Goal: Information Seeking & Learning: Learn about a topic

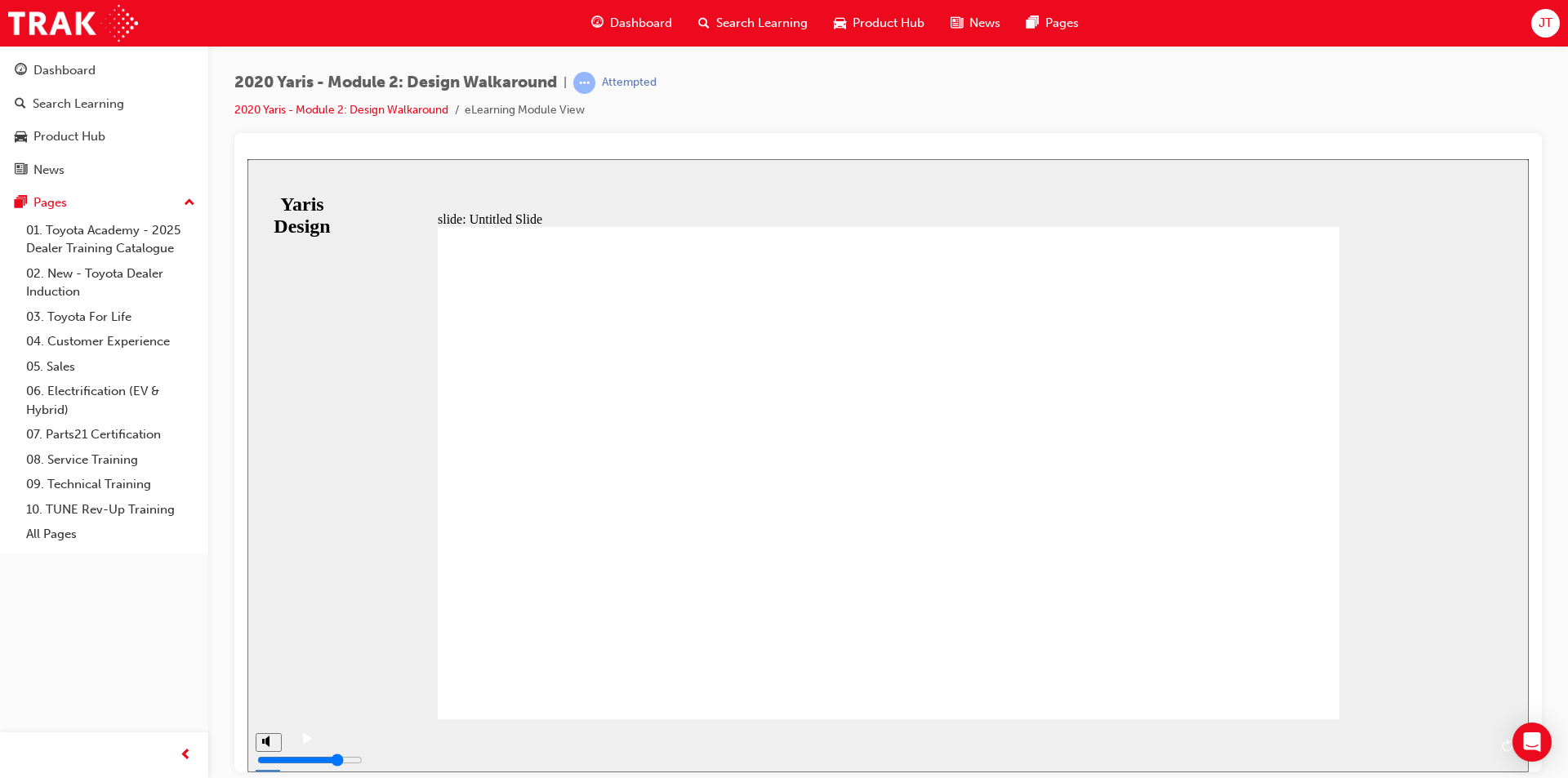
click at [1492, 742] on span "NEXT" at bounding box center [1482, 748] width 28 height 12
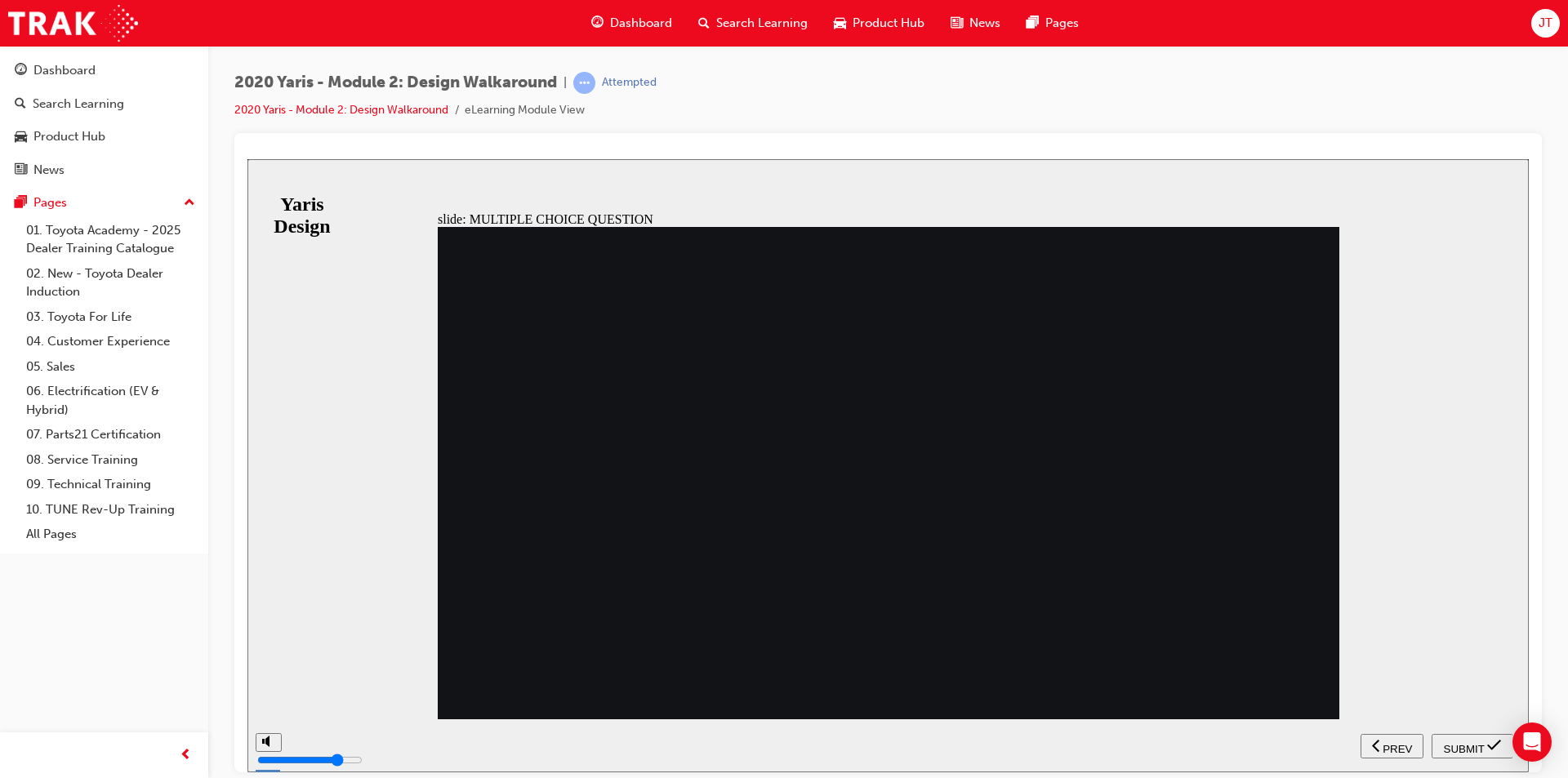
radio input "true"
click at [1463, 742] on span "SUBMIT" at bounding box center [1464, 748] width 41 height 12
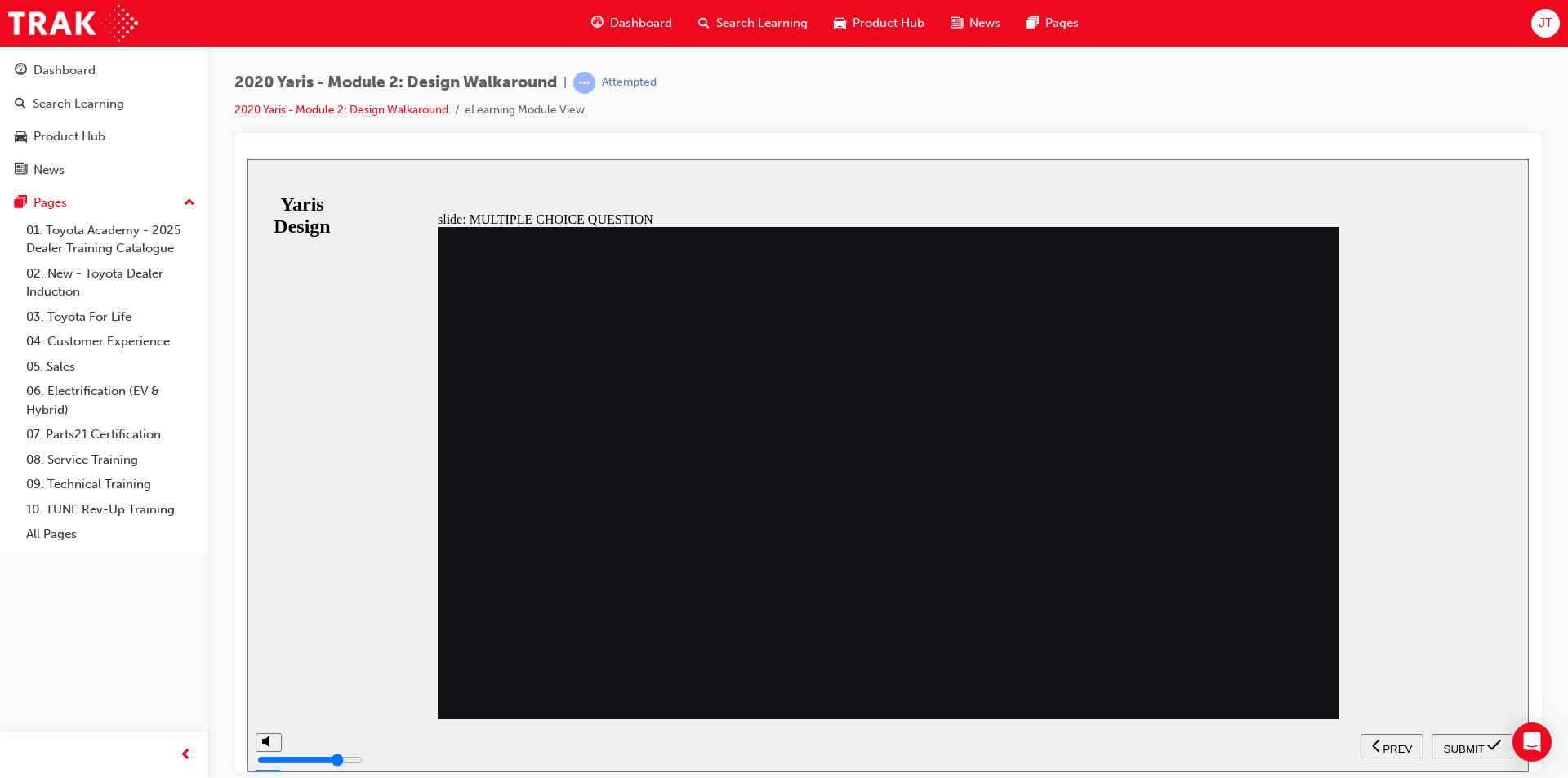
radio input "true"
click at [1472, 751] on span "SUBMIT" at bounding box center [1464, 748] width 41 height 12
radio input "true"
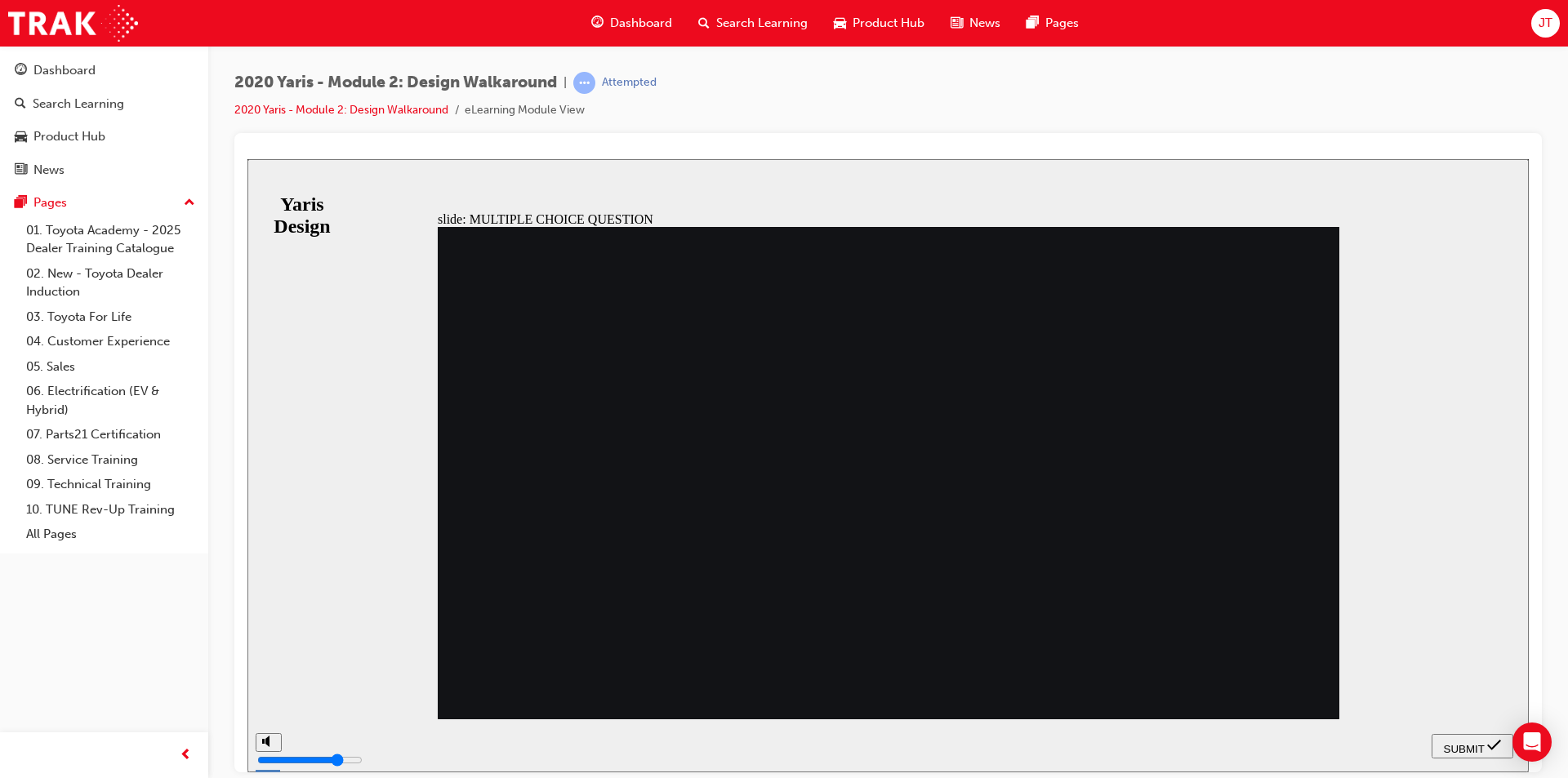
click at [1444, 742] on span "SUBMIT" at bounding box center [1464, 748] width 41 height 12
radio input "true"
click at [1462, 752] on div "SUBMIT" at bounding box center [1472, 746] width 68 height 17
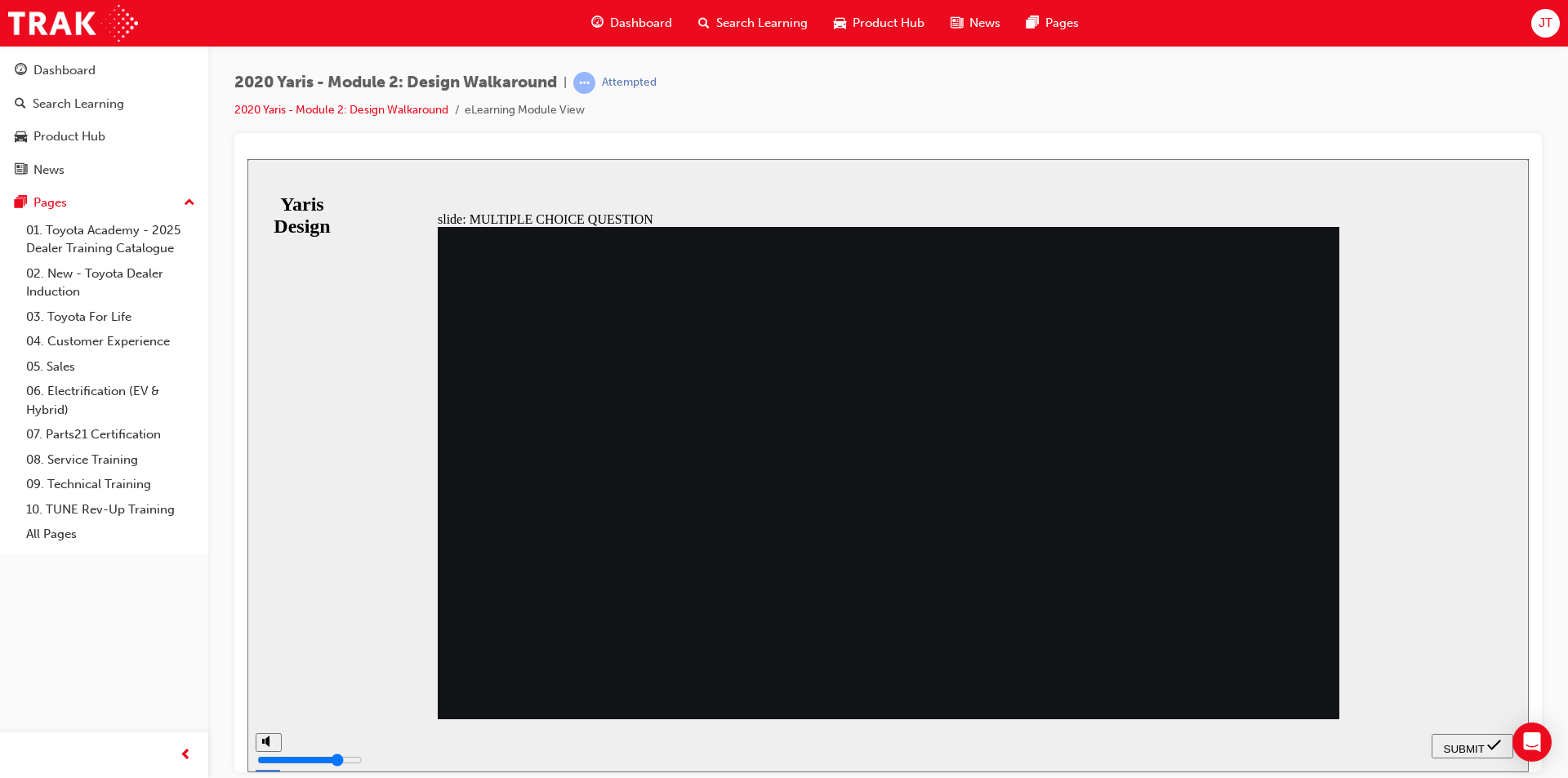
radio input "true"
click at [1444, 742] on span "SUBMIT" at bounding box center [1464, 748] width 41 height 12
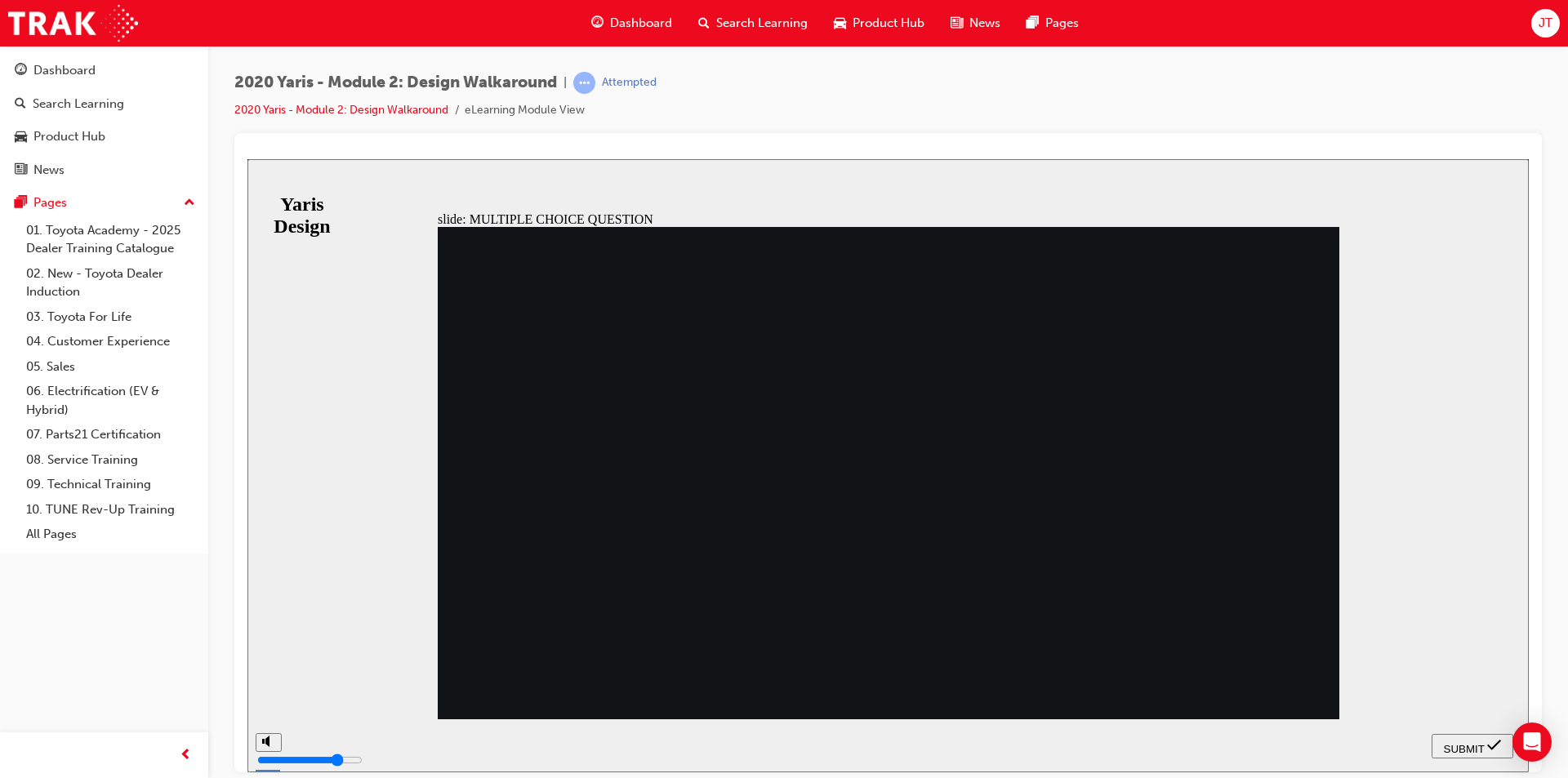
radio input "true"
click at [1462, 746] on span "SUBMIT" at bounding box center [1464, 748] width 41 height 12
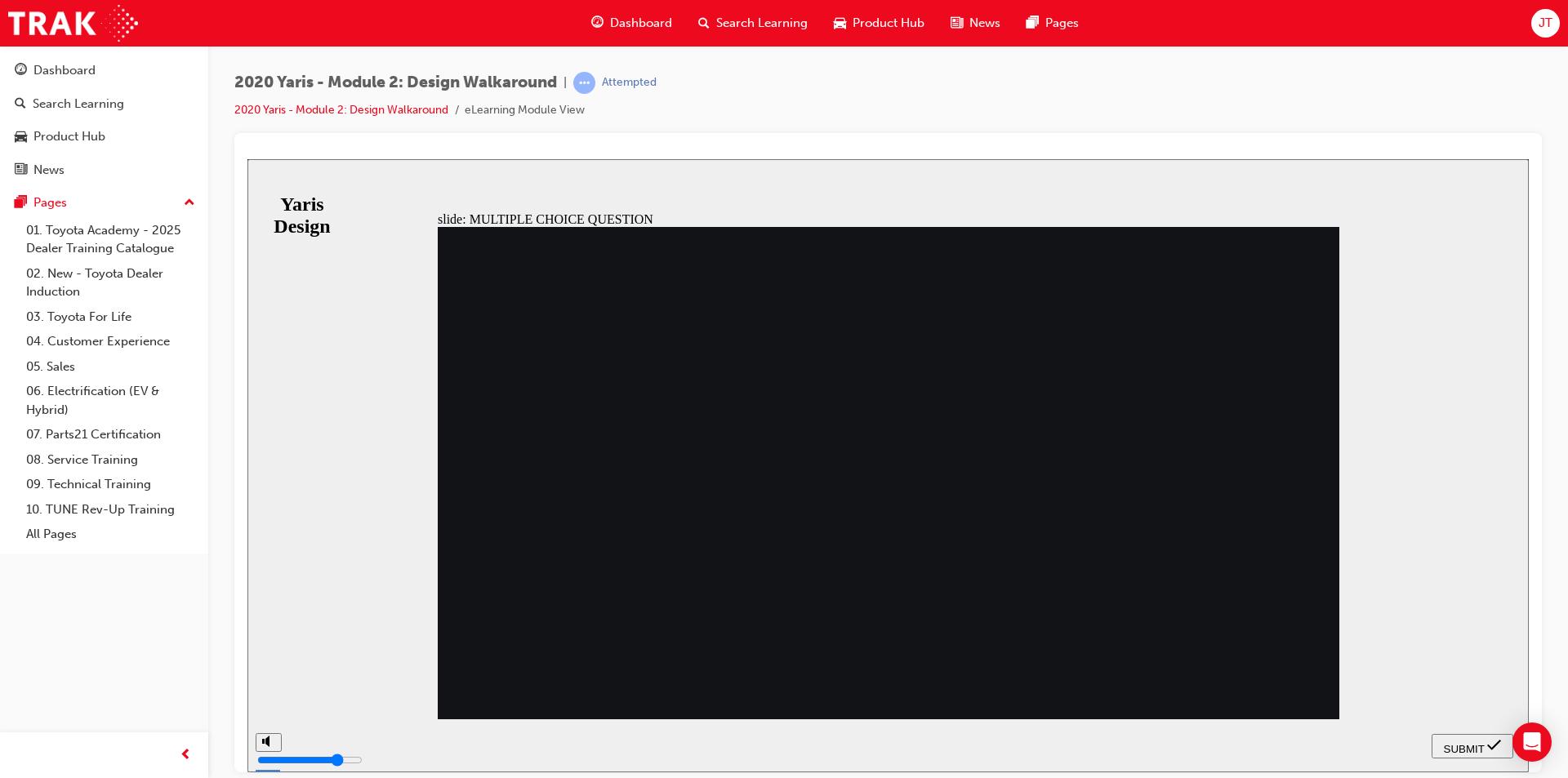
radio input "true"
click at [1457, 742] on span "SUBMIT" at bounding box center [1464, 748] width 41 height 12
click at [1439, 750] on div "SUBMIT" at bounding box center [1472, 746] width 68 height 17
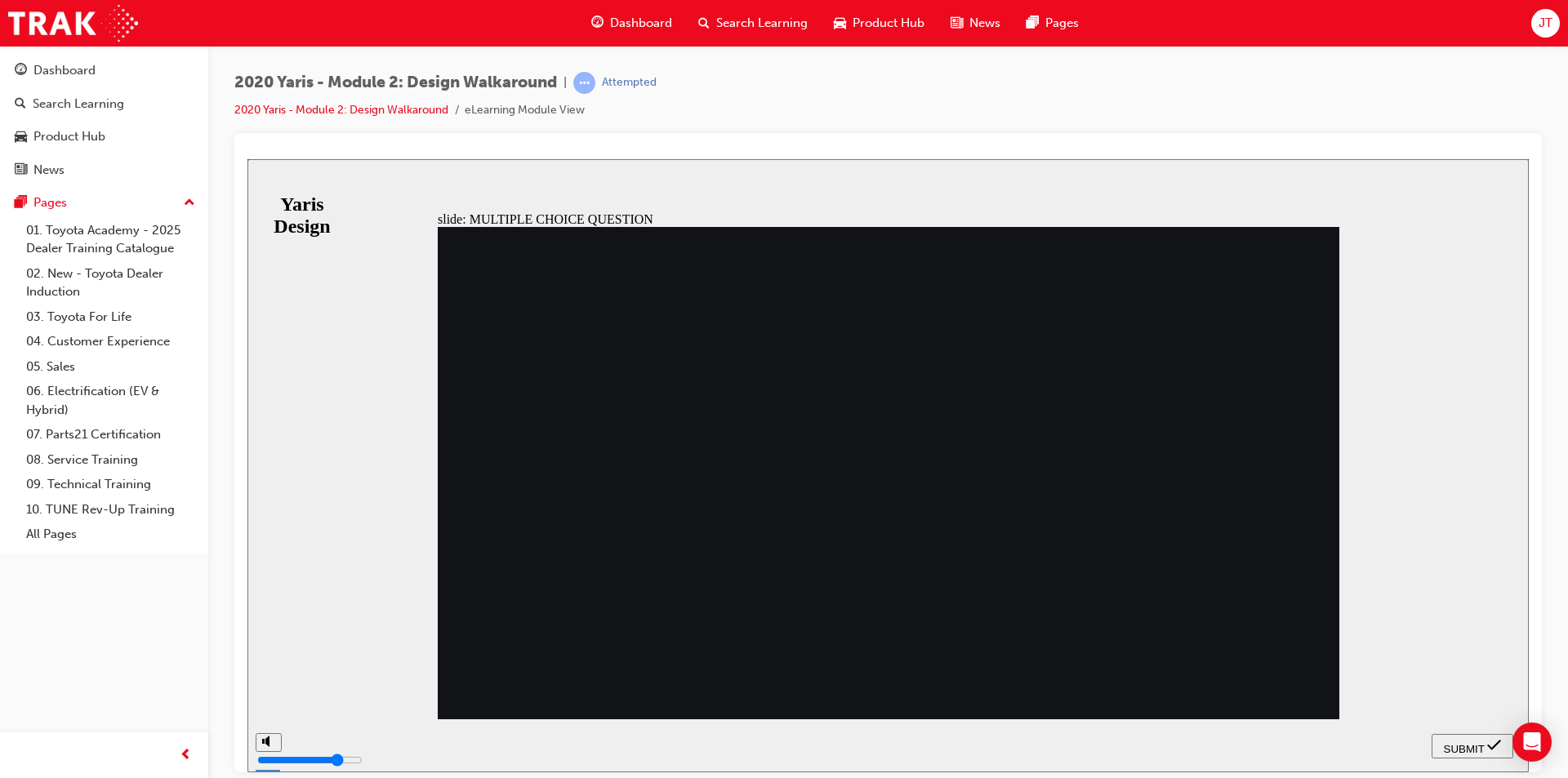
radio input "false"
radio input "true"
click at [1484, 745] on div "SUBMIT" at bounding box center [1472, 746] width 68 height 17
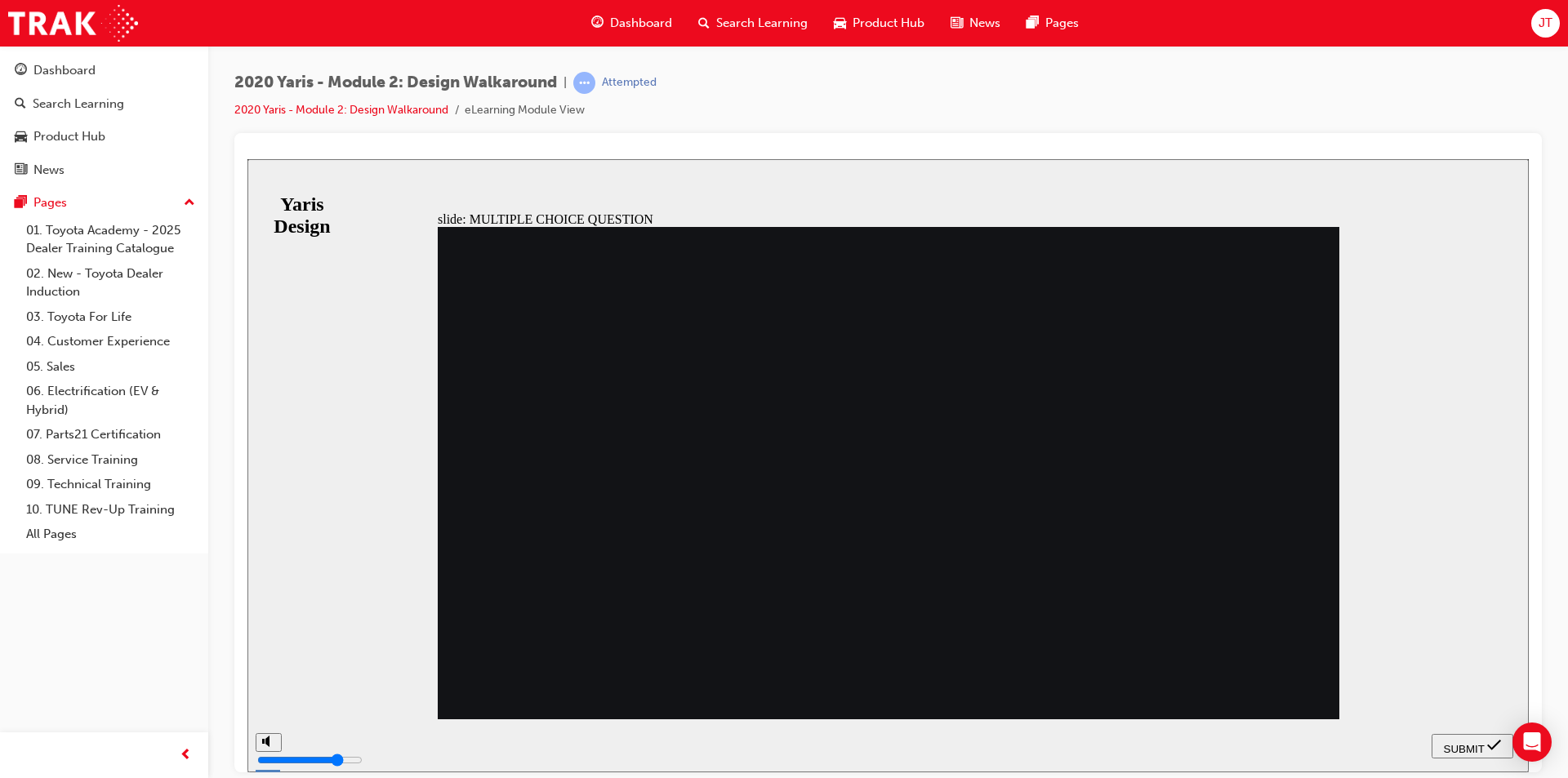
radio input "true"
click at [1469, 750] on span "SUBMIT" at bounding box center [1464, 748] width 41 height 12
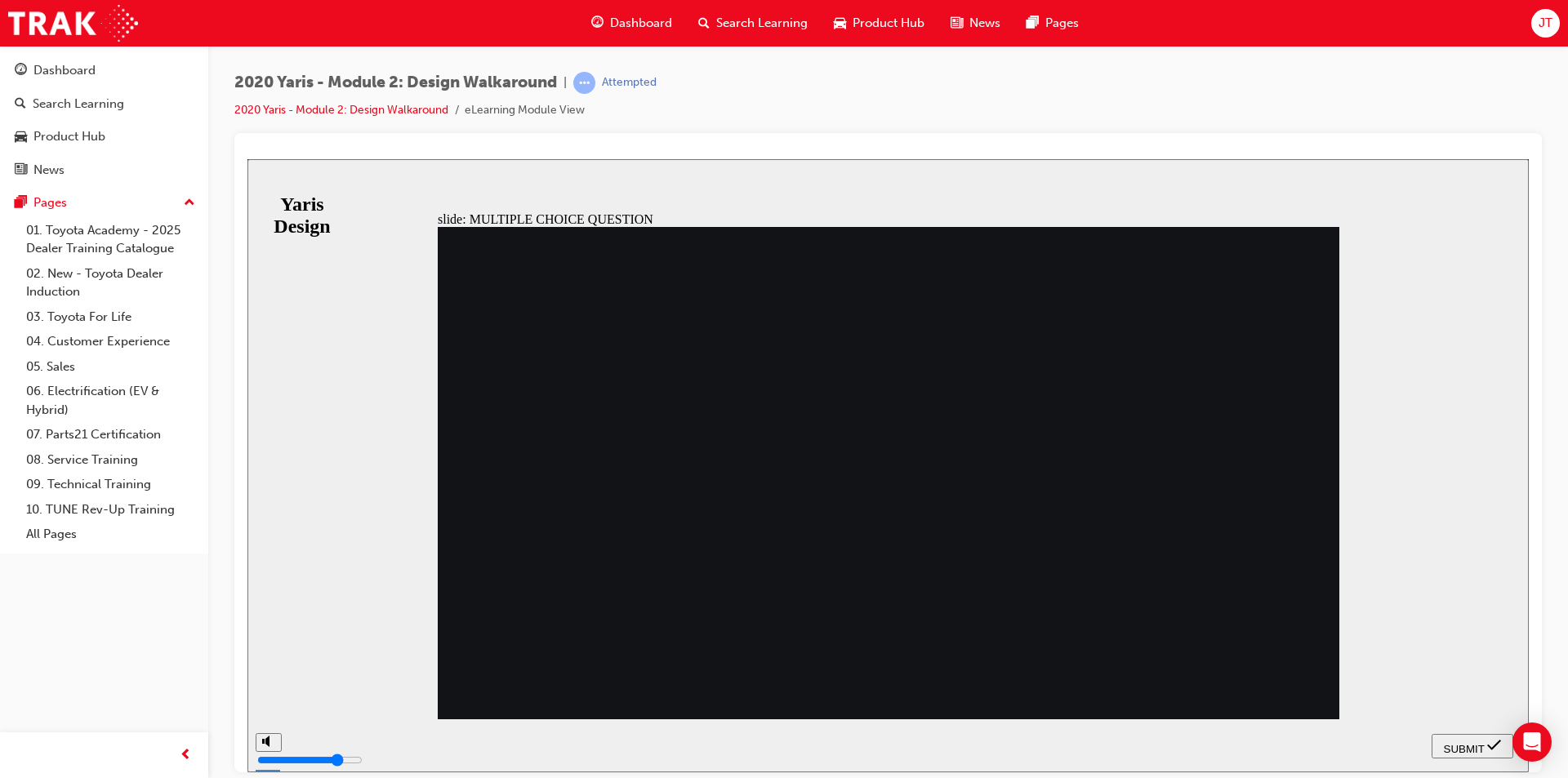
radio input "true"
click at [1478, 751] on span "SUBMIT" at bounding box center [1464, 748] width 41 height 12
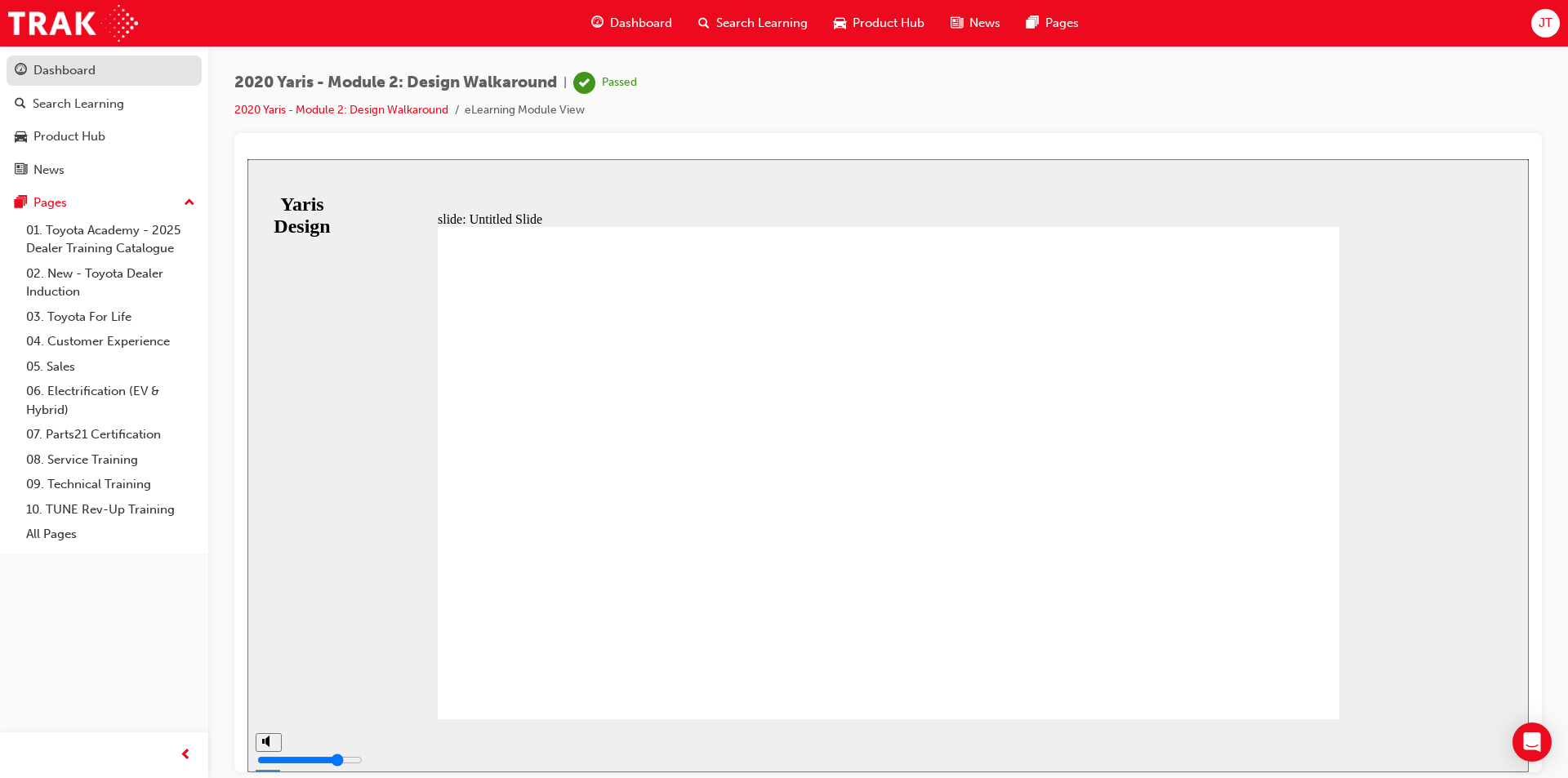
click at [85, 75] on div "Dashboard" at bounding box center [64, 71] width 62 height 19
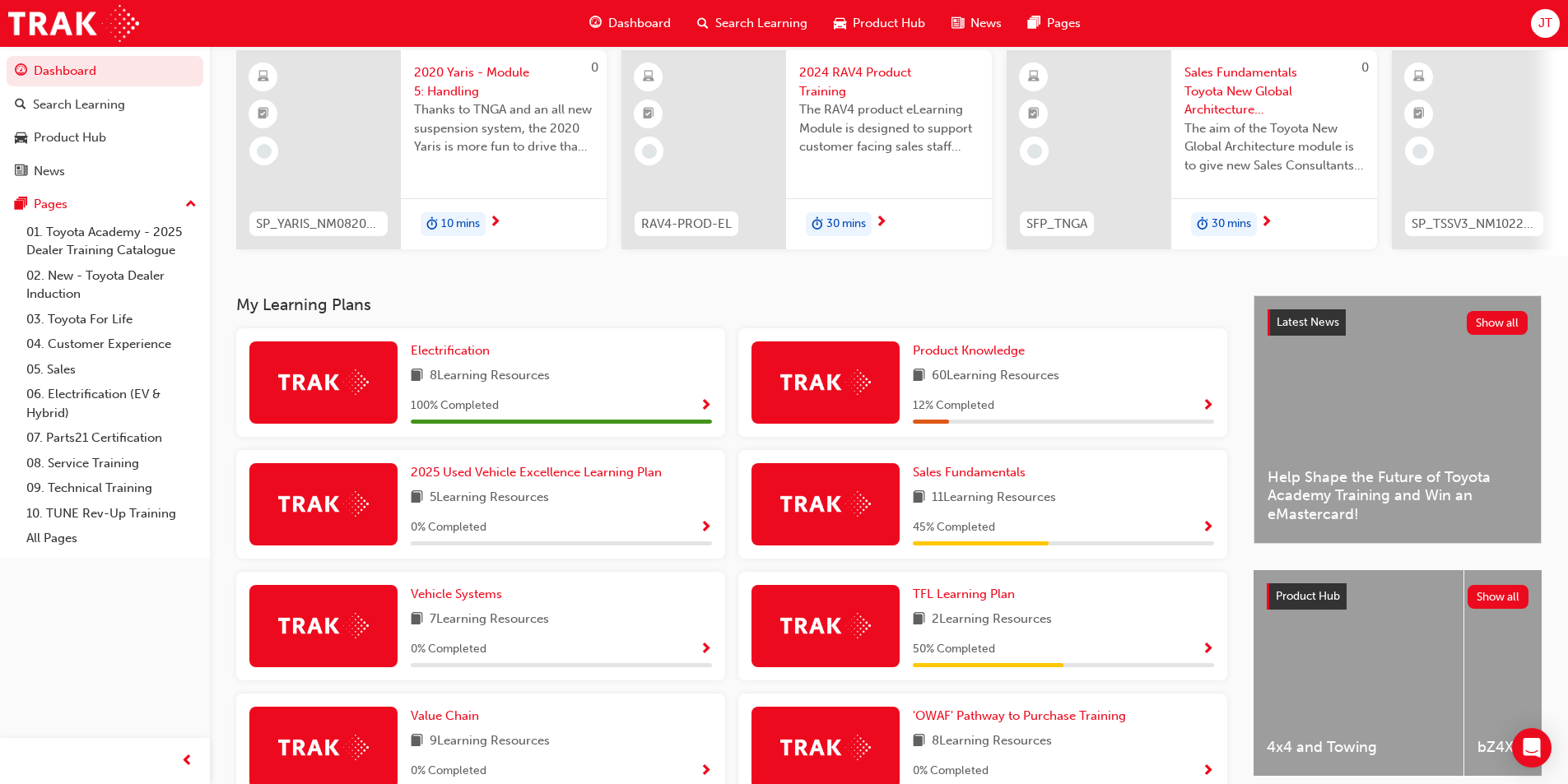
scroll to position [165, 0]
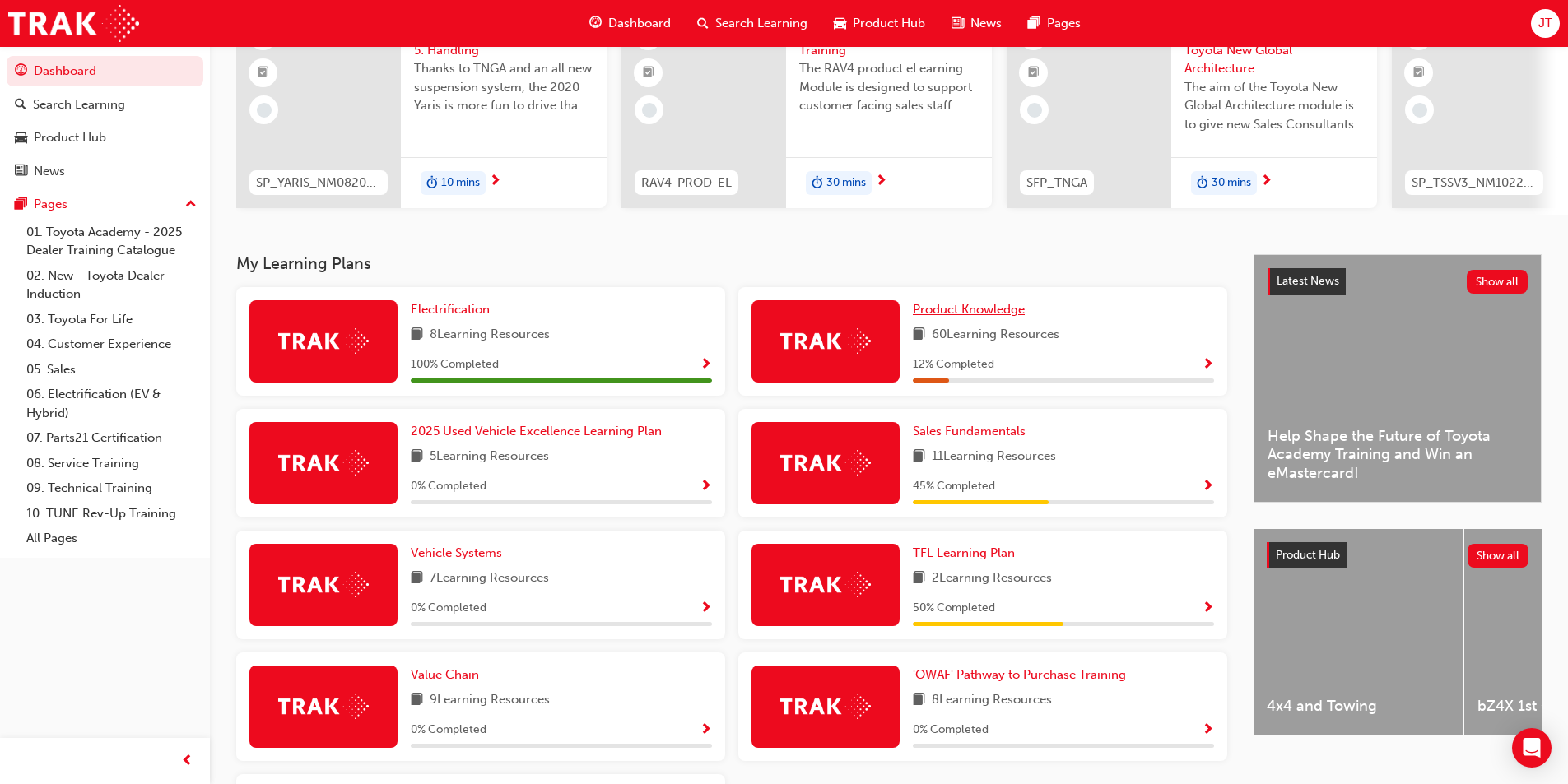
click at [1000, 316] on span "Product Knowledge" at bounding box center [969, 309] width 112 height 15
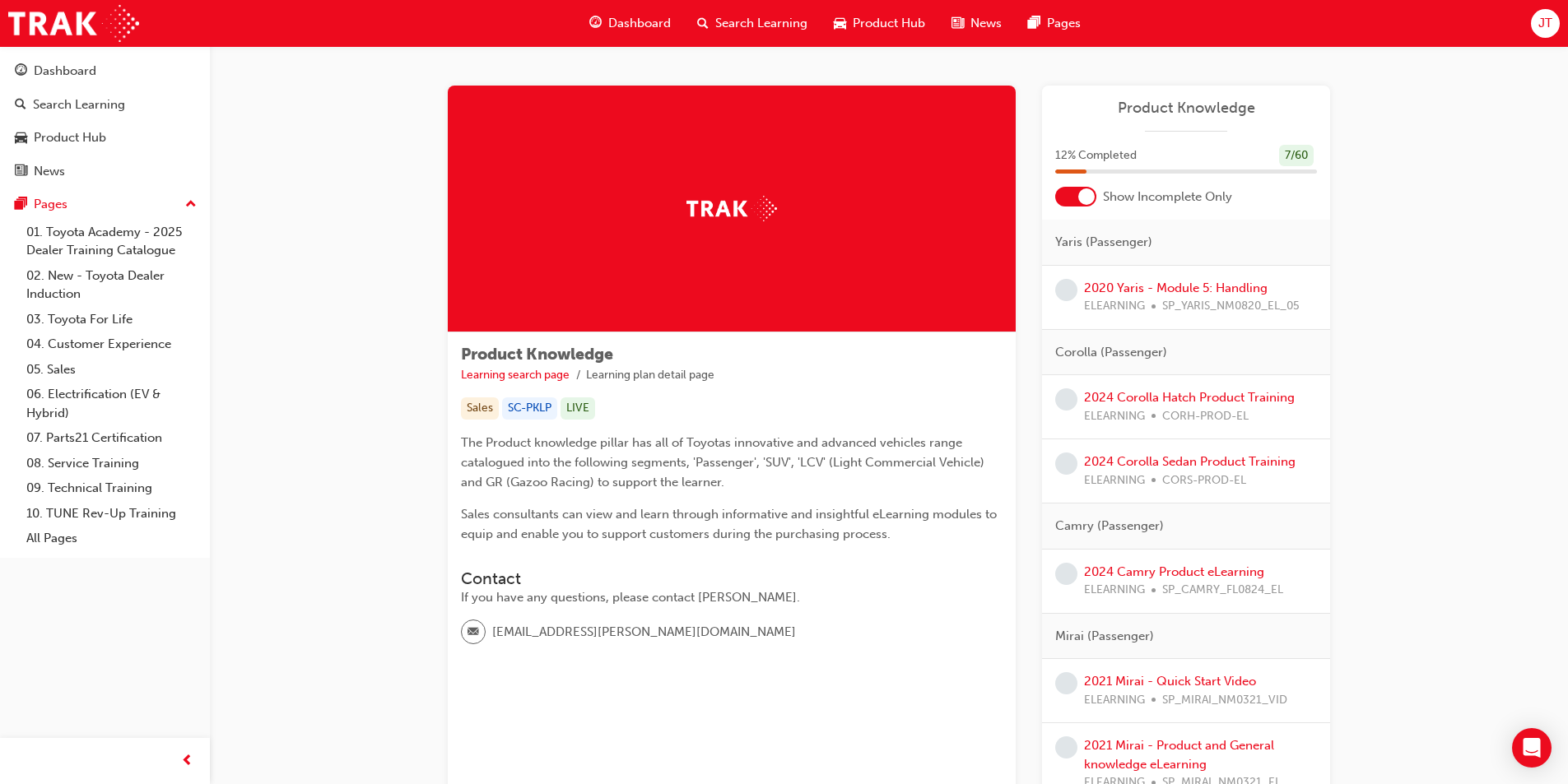
click at [1083, 205] on div at bounding box center [1076, 197] width 41 height 20
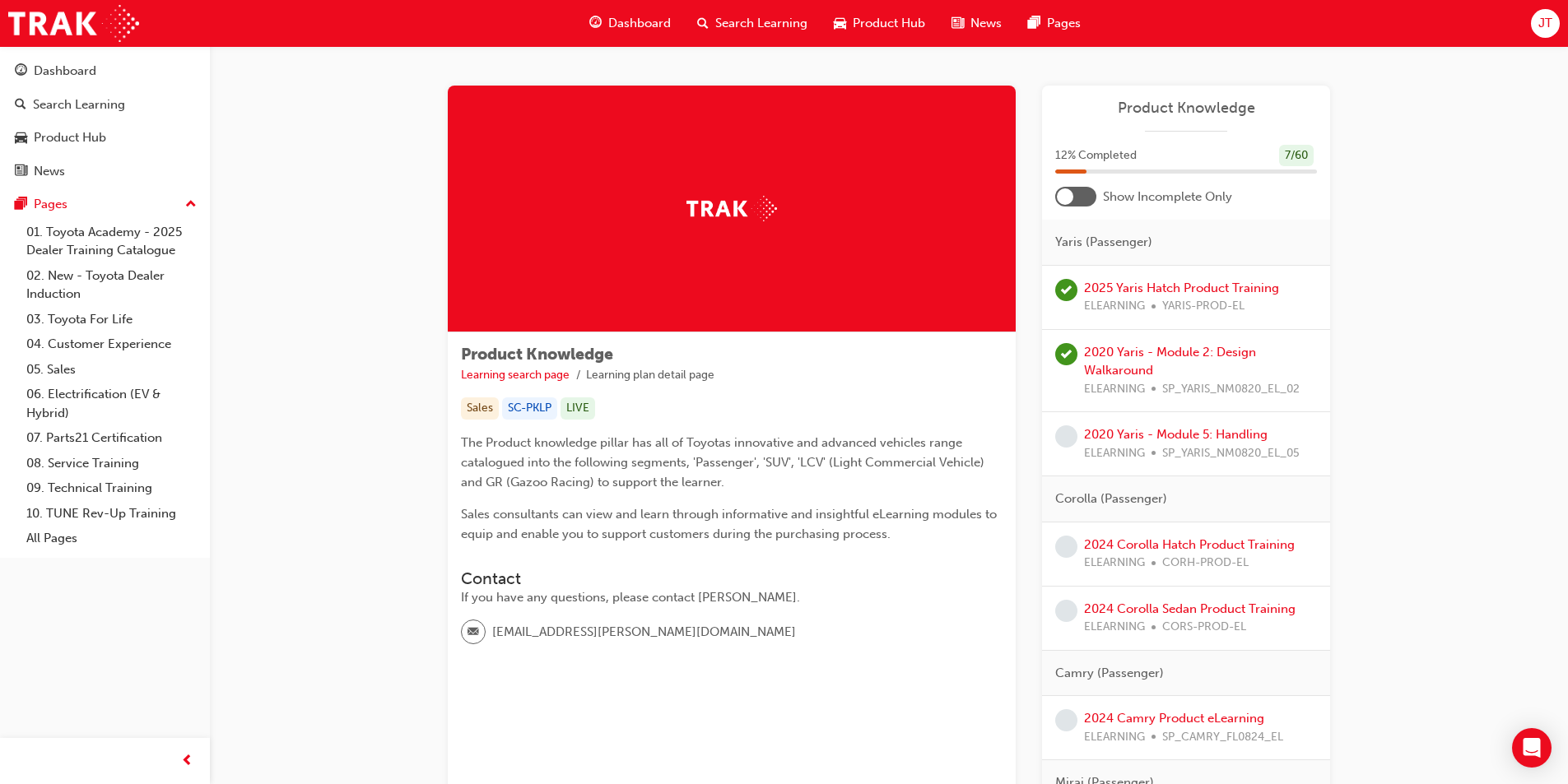
click at [1083, 205] on div at bounding box center [1076, 197] width 41 height 20
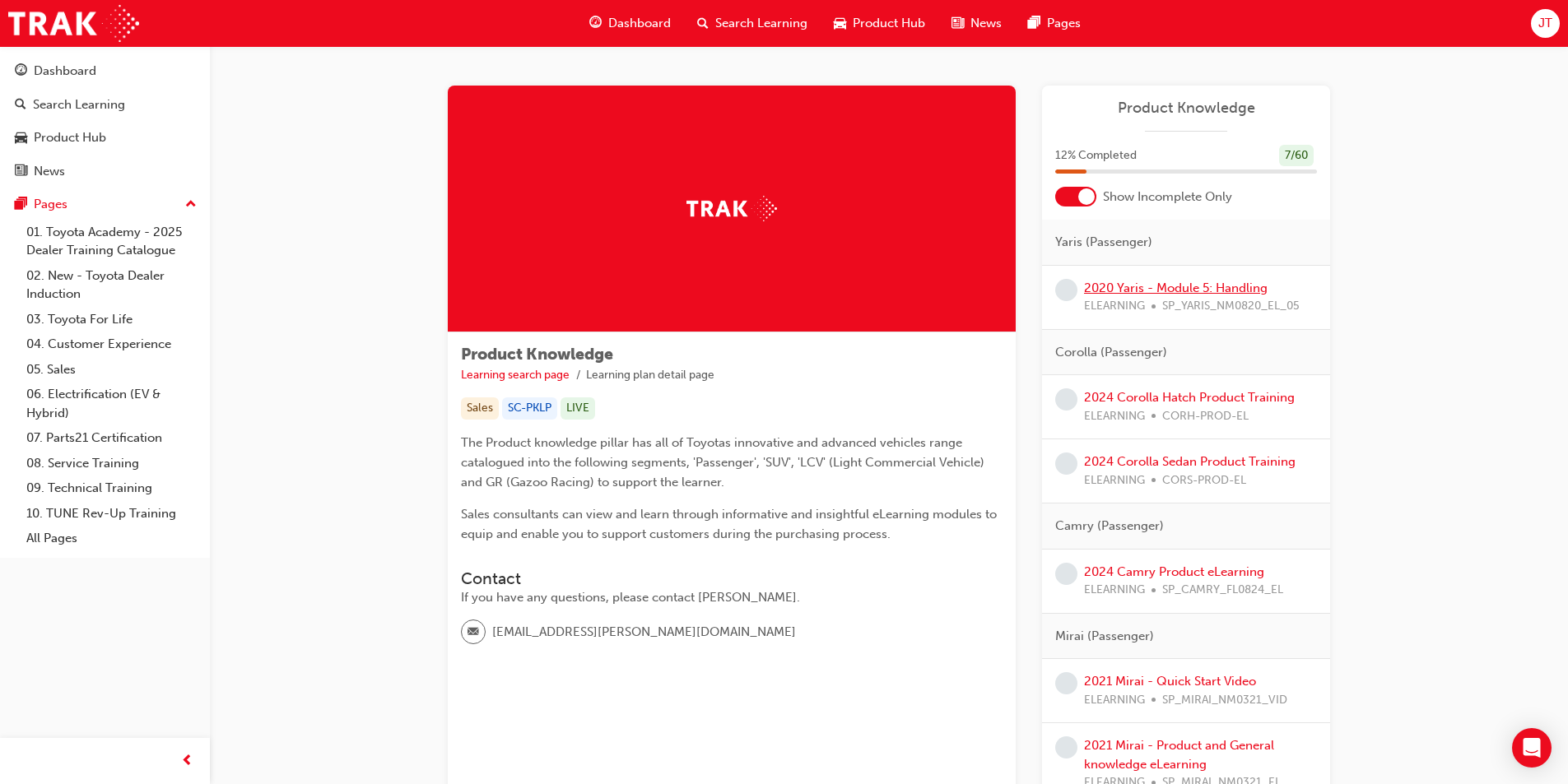
click at [1220, 291] on link "2020 Yaris - Module 5: Handling" at bounding box center [1176, 287] width 184 height 15
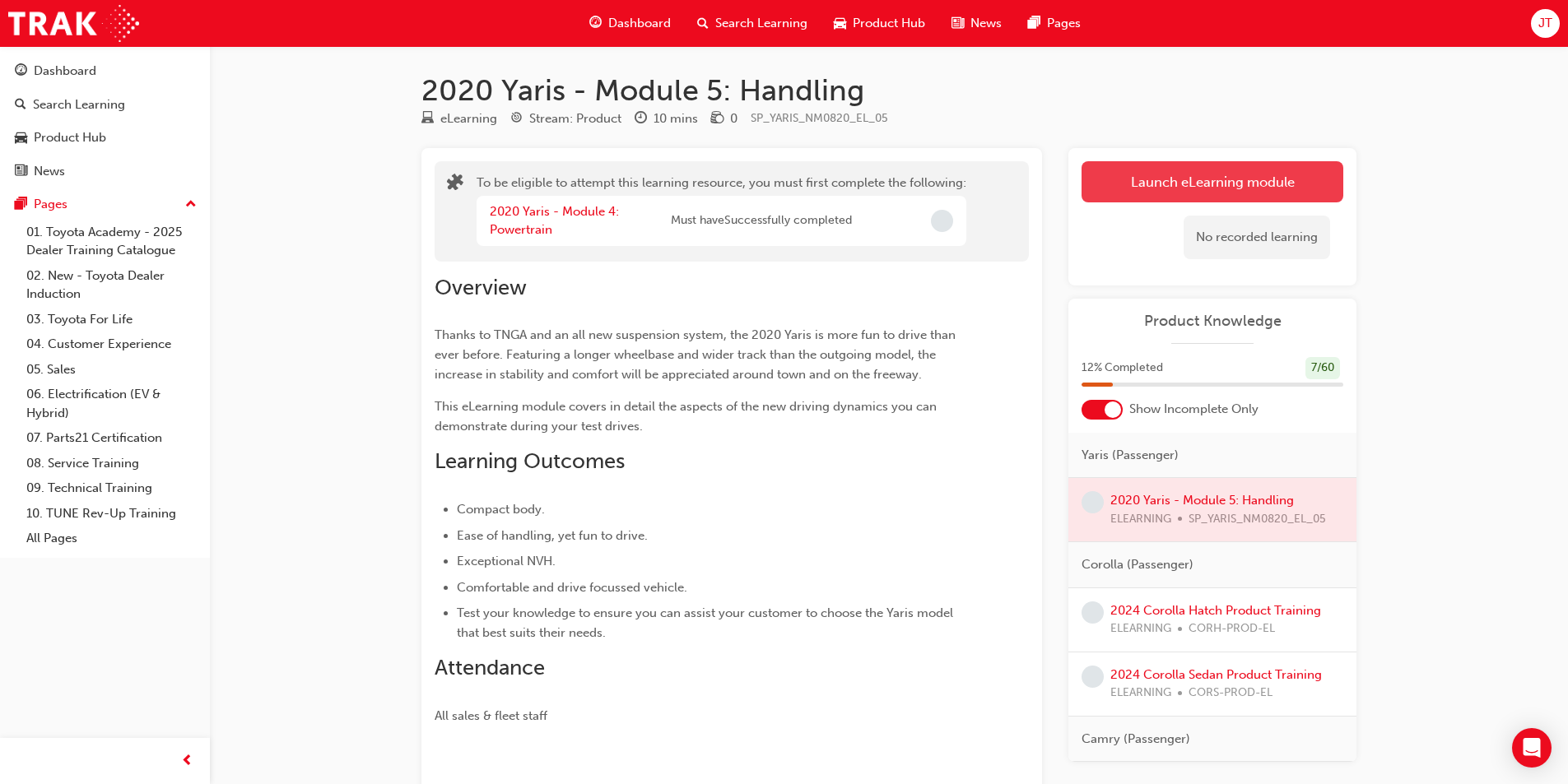
click at [1226, 189] on button "Launch eLearning module" at bounding box center [1212, 182] width 261 height 41
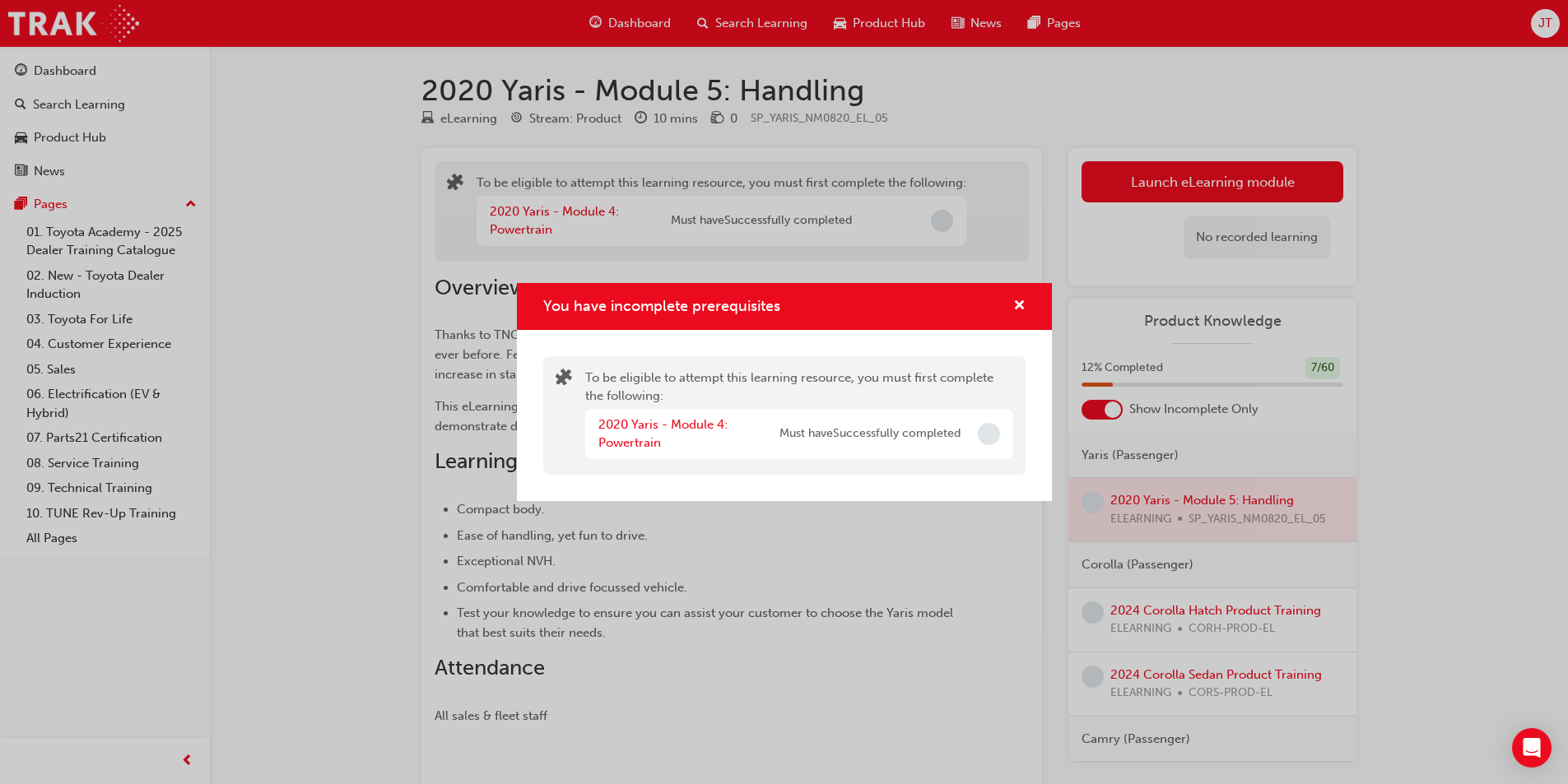
click at [1025, 303] on div "You have incomplete prerequisites" at bounding box center [784, 306] width 535 height 47
click at [1020, 300] on span "cross-icon" at bounding box center [1019, 306] width 12 height 15
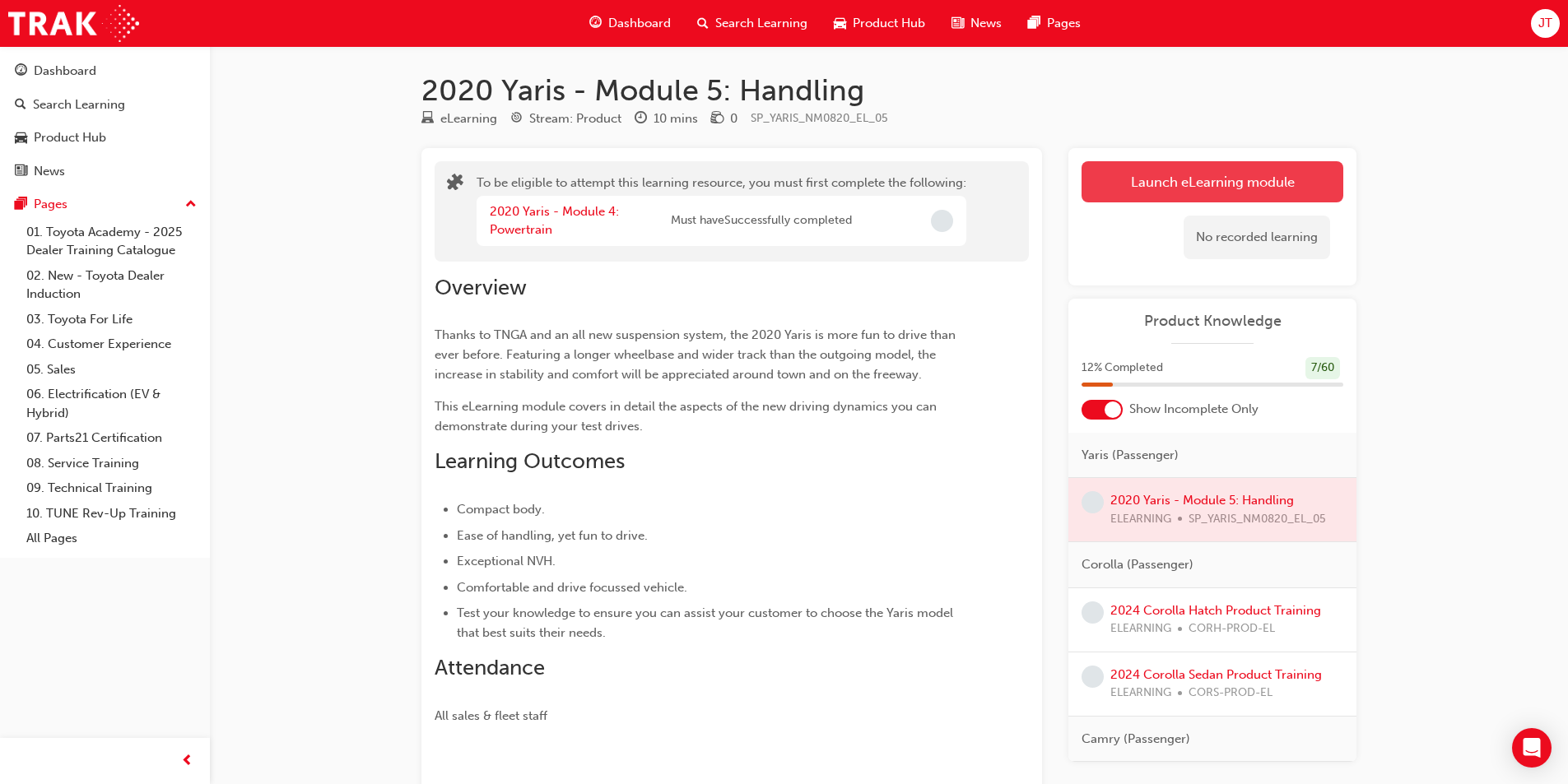
click at [1167, 167] on button "Launch eLearning module" at bounding box center [1212, 182] width 261 height 41
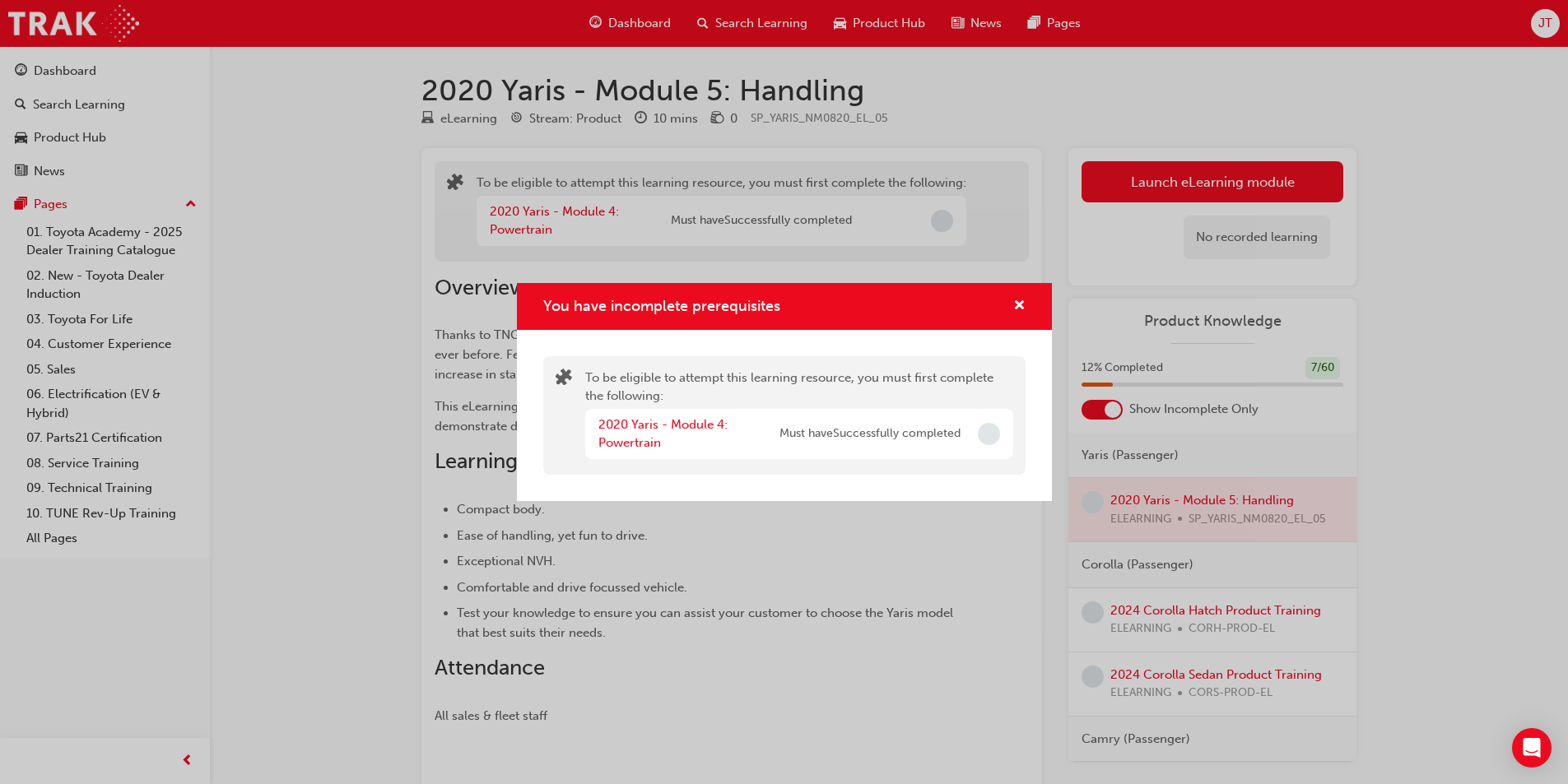
click at [626, 434] on div "2020 Yaris - Module 4: Powertrain" at bounding box center [689, 434] width 181 height 37
click at [632, 427] on link "2020 Yaris - Module 4: Powertrain" at bounding box center [663, 434] width 129 height 34
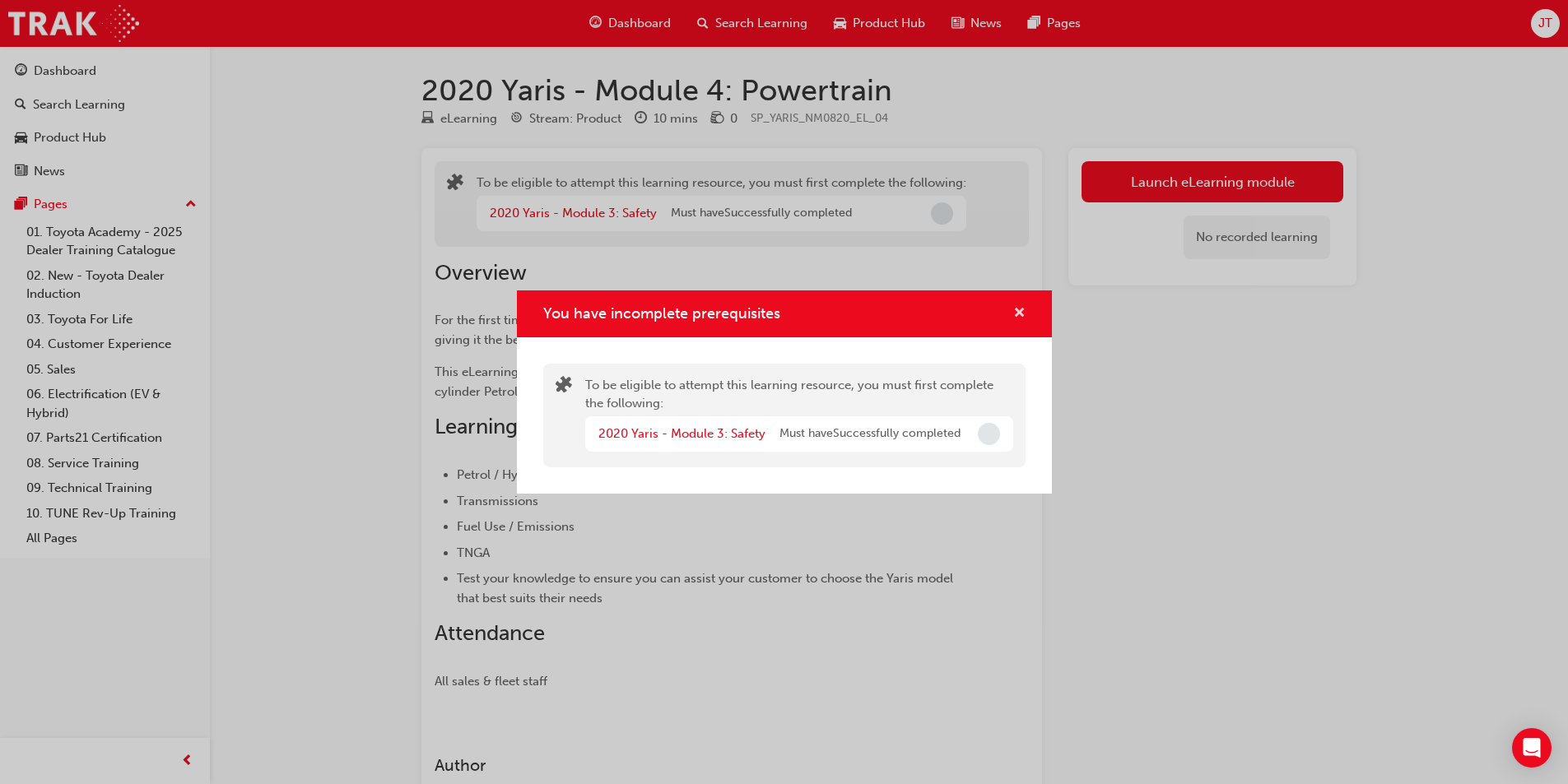
click at [1019, 317] on span "cross-icon" at bounding box center [1019, 314] width 12 height 15
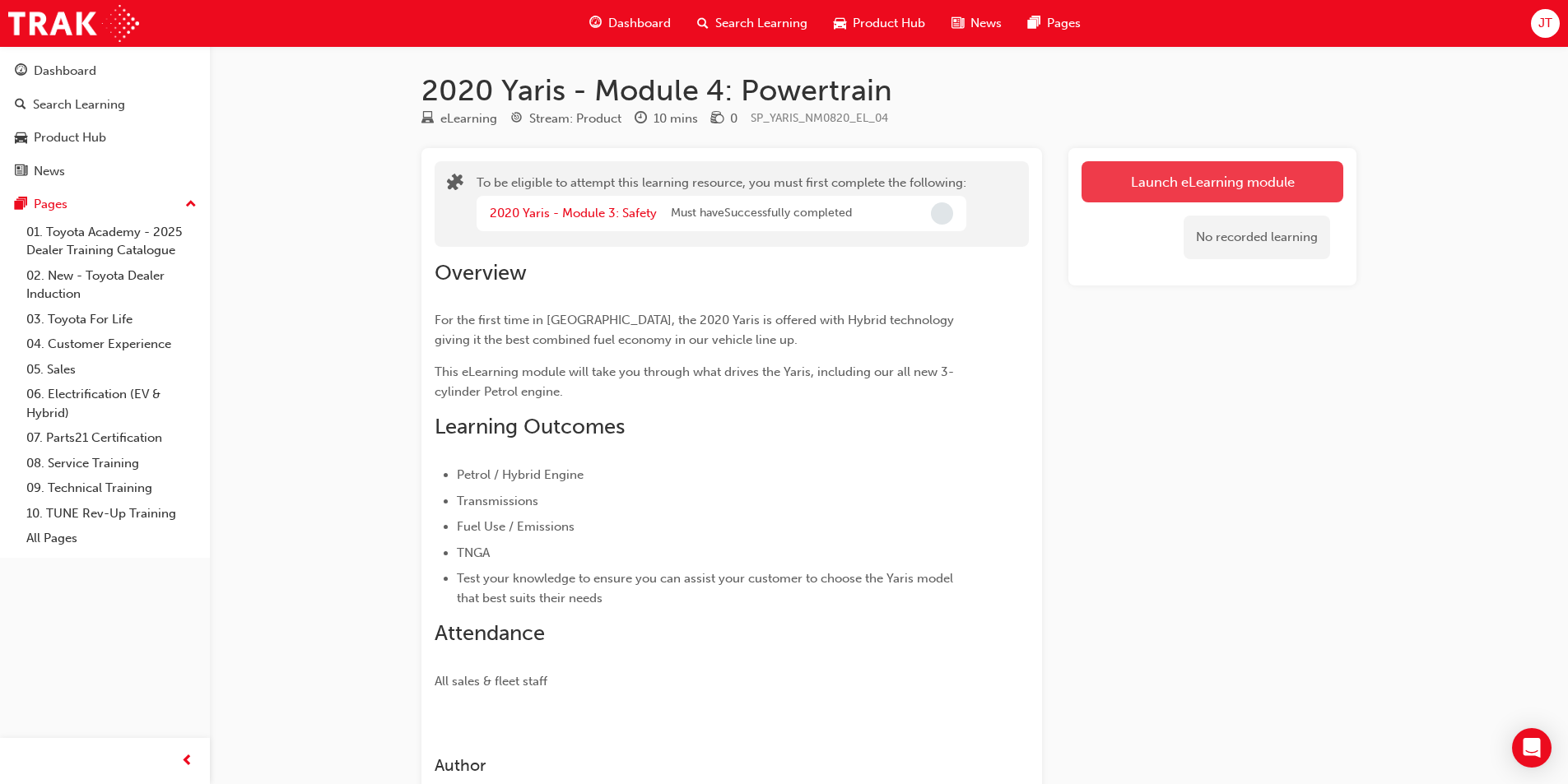
click at [1202, 179] on button "Launch eLearning module" at bounding box center [1212, 182] width 261 height 41
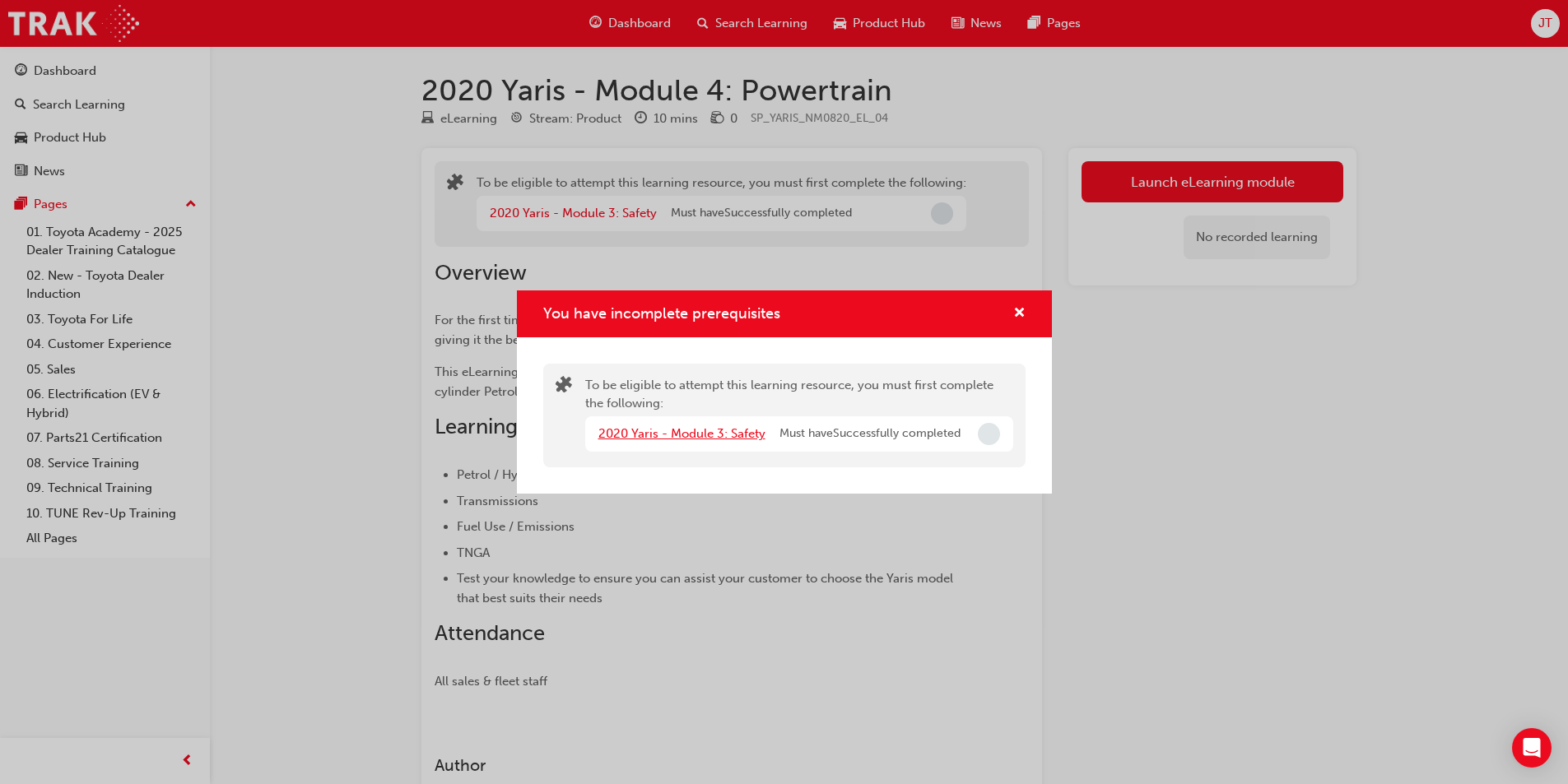
click at [723, 440] on link "2020 Yaris - Module 3: Safety" at bounding box center [682, 433] width 167 height 15
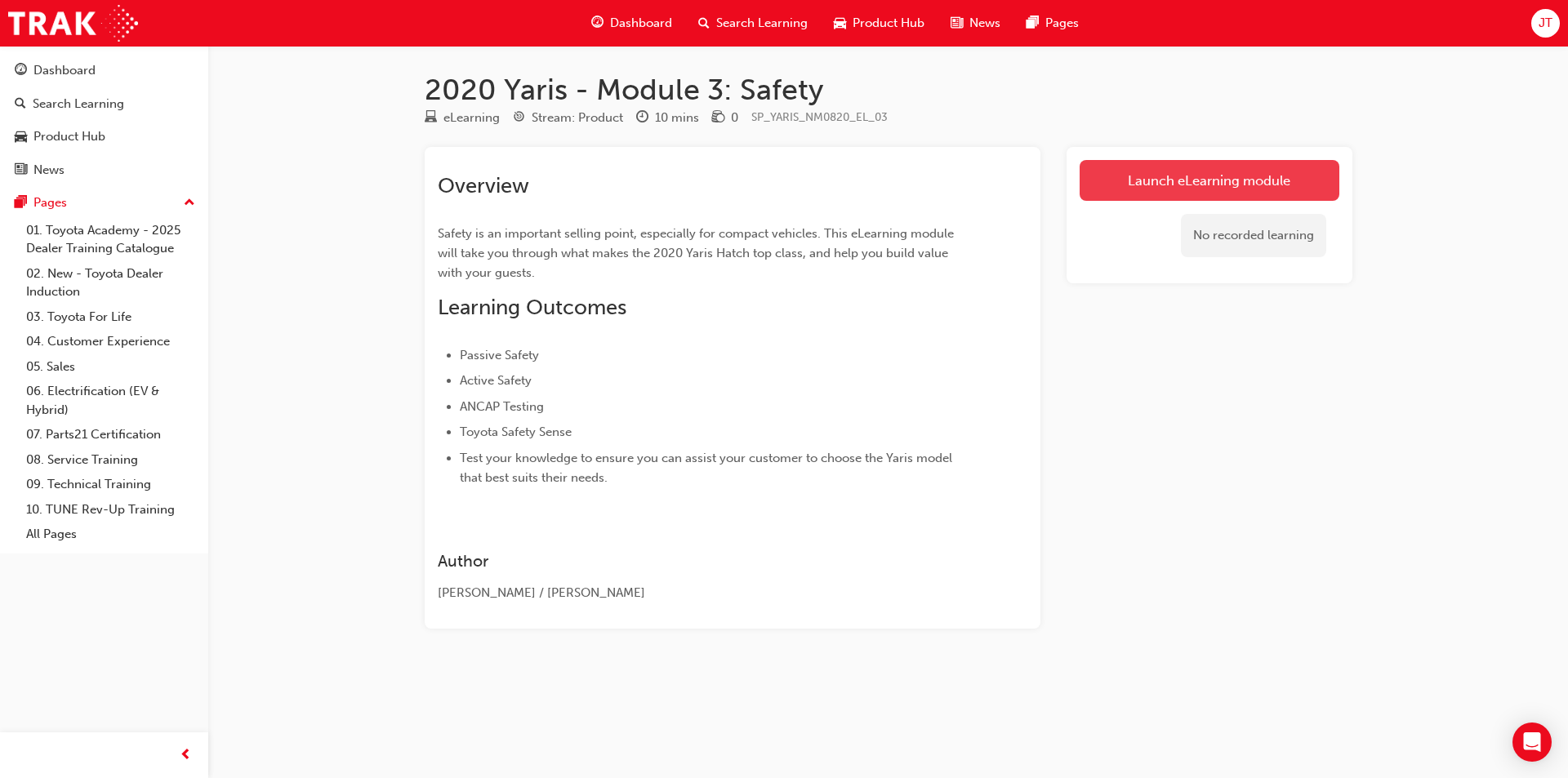
click at [1111, 186] on link "Launch eLearning module" at bounding box center [1209, 181] width 259 height 41
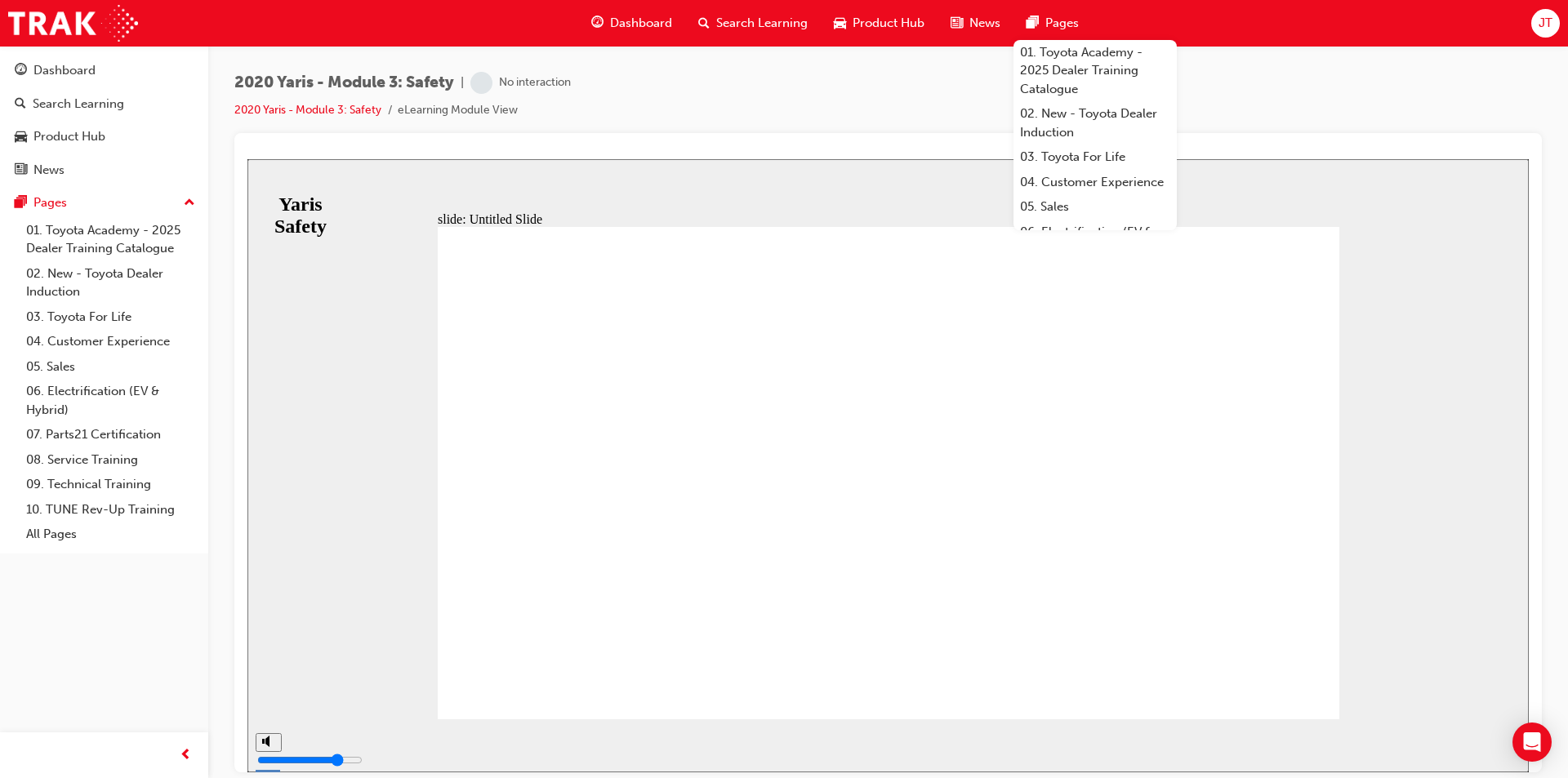
click at [1403, 436] on div "slide: Untitled Slide Rectangular Hotspot 1 Back to top SUBMIT NEXT PREV Yaris …" at bounding box center [888, 465] width 1281 height 614
click at [1238, 187] on div "top bar" at bounding box center [944, 185] width 1186 height 18
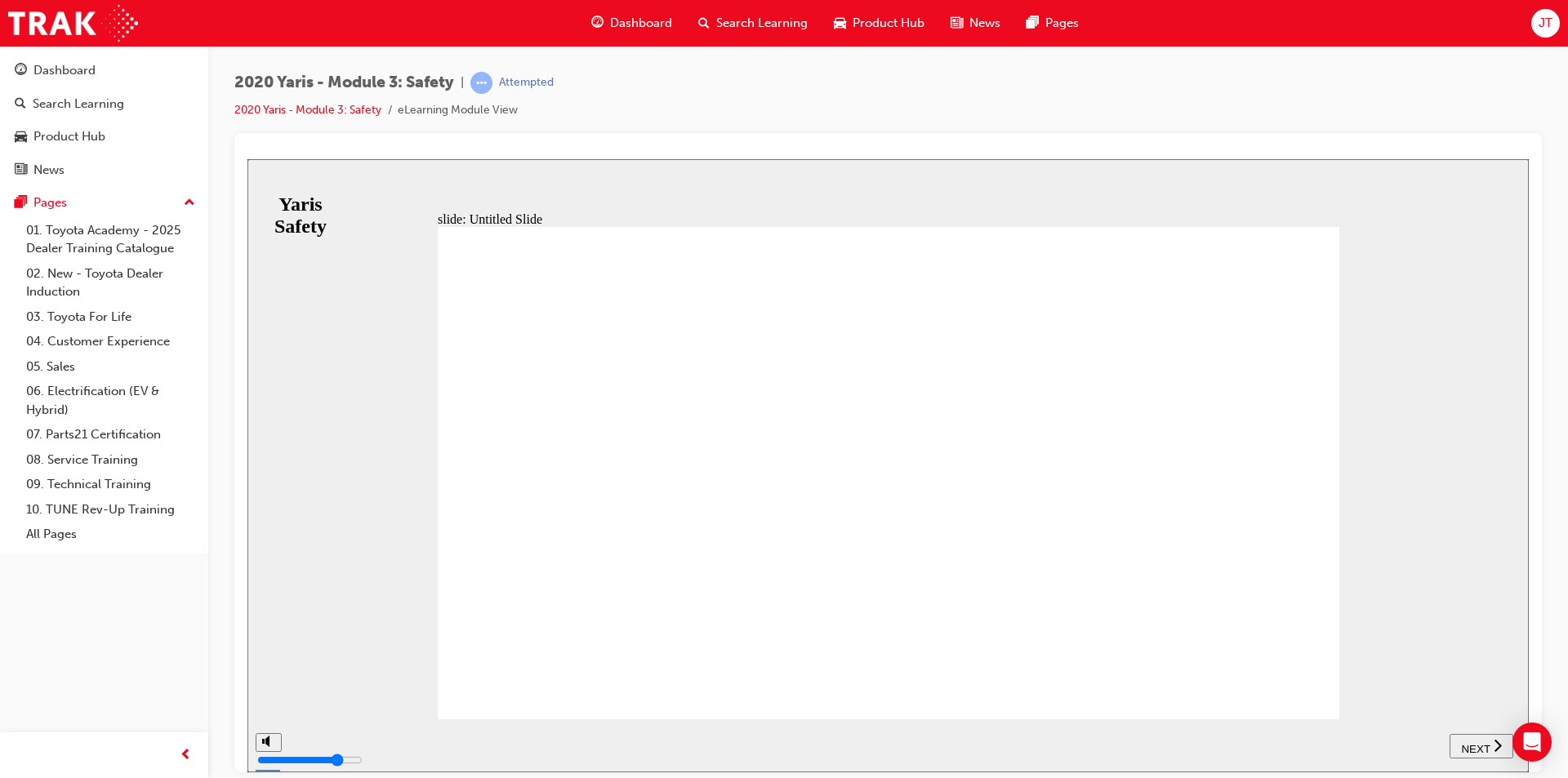
click at [952, 69] on div "2020 Yaris - Module 3: Safety | Attempted 2020 Yaris - Module 3: Safety eLearni…" at bounding box center [888, 391] width 1360 height 692
click at [1473, 756] on button "NEXT" at bounding box center [1482, 745] width 63 height 25
click at [1476, 748] on span "NEXT" at bounding box center [1475, 748] width 28 height 12
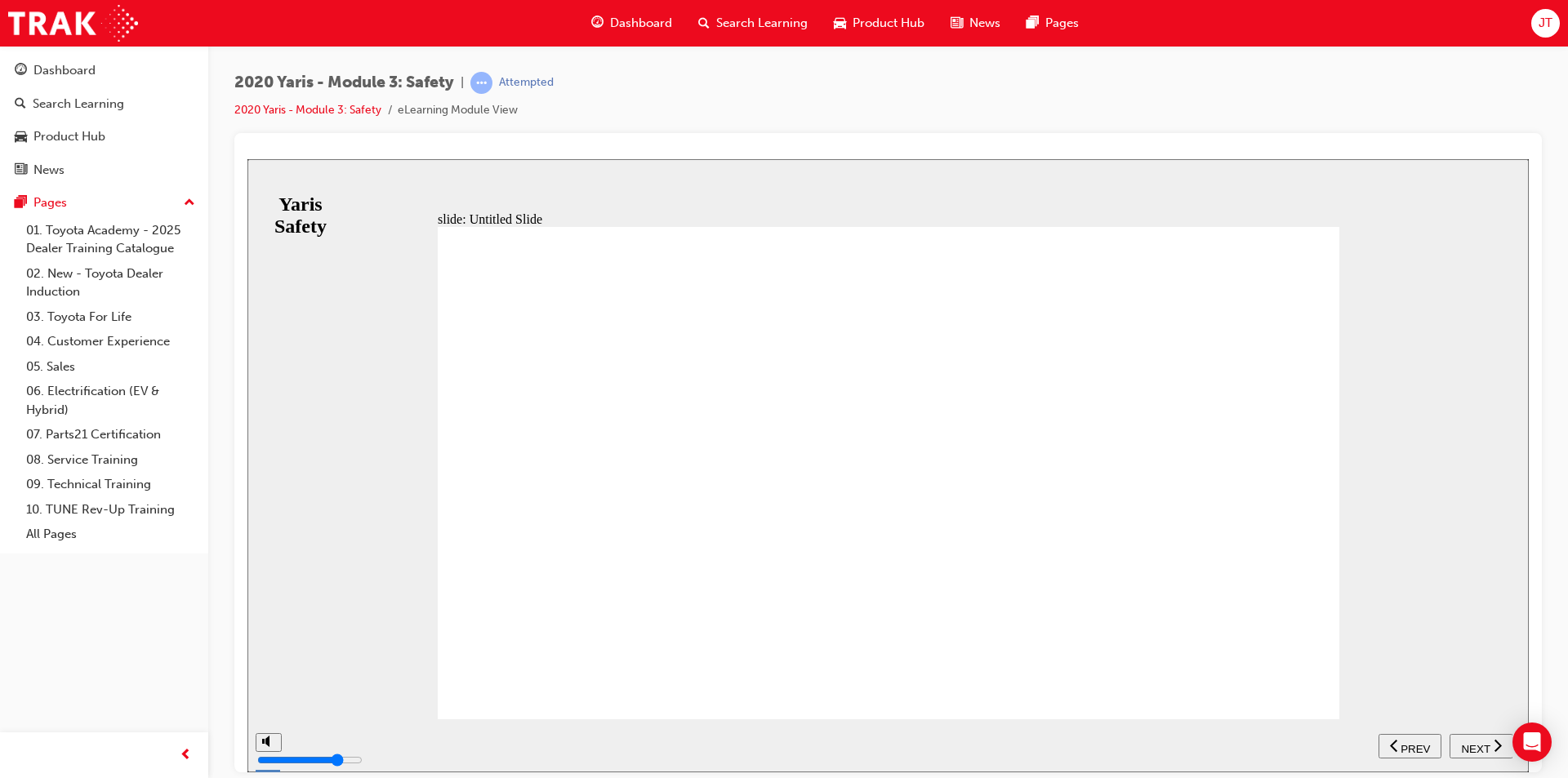
click at [1473, 742] on span "NEXT" at bounding box center [1475, 748] width 28 height 12
click at [1479, 744] on span "NEXT" at bounding box center [1475, 748] width 28 height 12
click at [1470, 754] on button "NEXT" at bounding box center [1482, 745] width 63 height 25
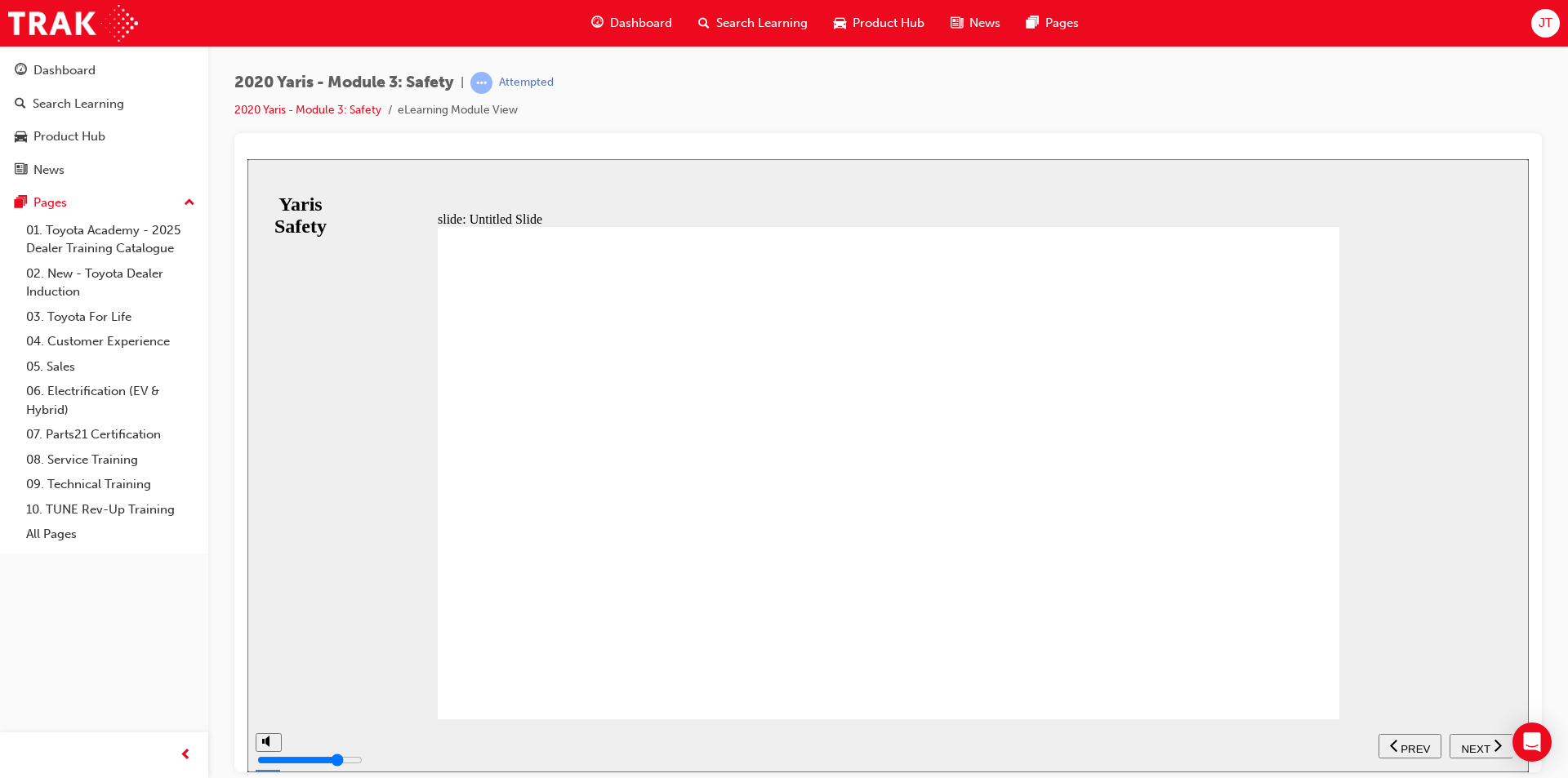
click at [1480, 742] on span "NEXT" at bounding box center [1475, 748] width 28 height 12
click at [1491, 755] on button "PREV" at bounding box center [1481, 745] width 62 height 25
click at [1494, 746] on icon "next" at bounding box center [1498, 745] width 9 height 15
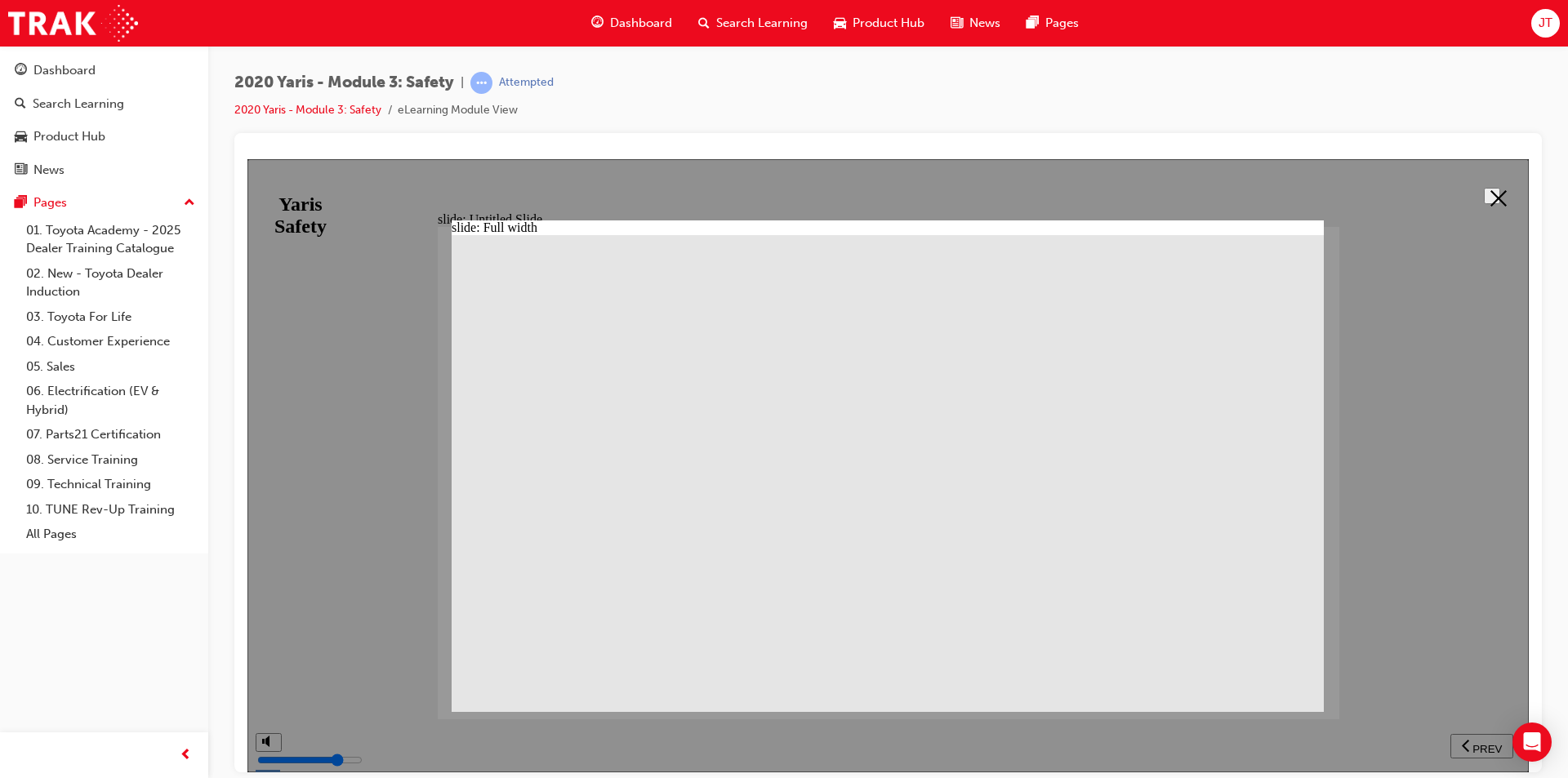
click at [1492, 193] on icon at bounding box center [1498, 197] width 16 height 16
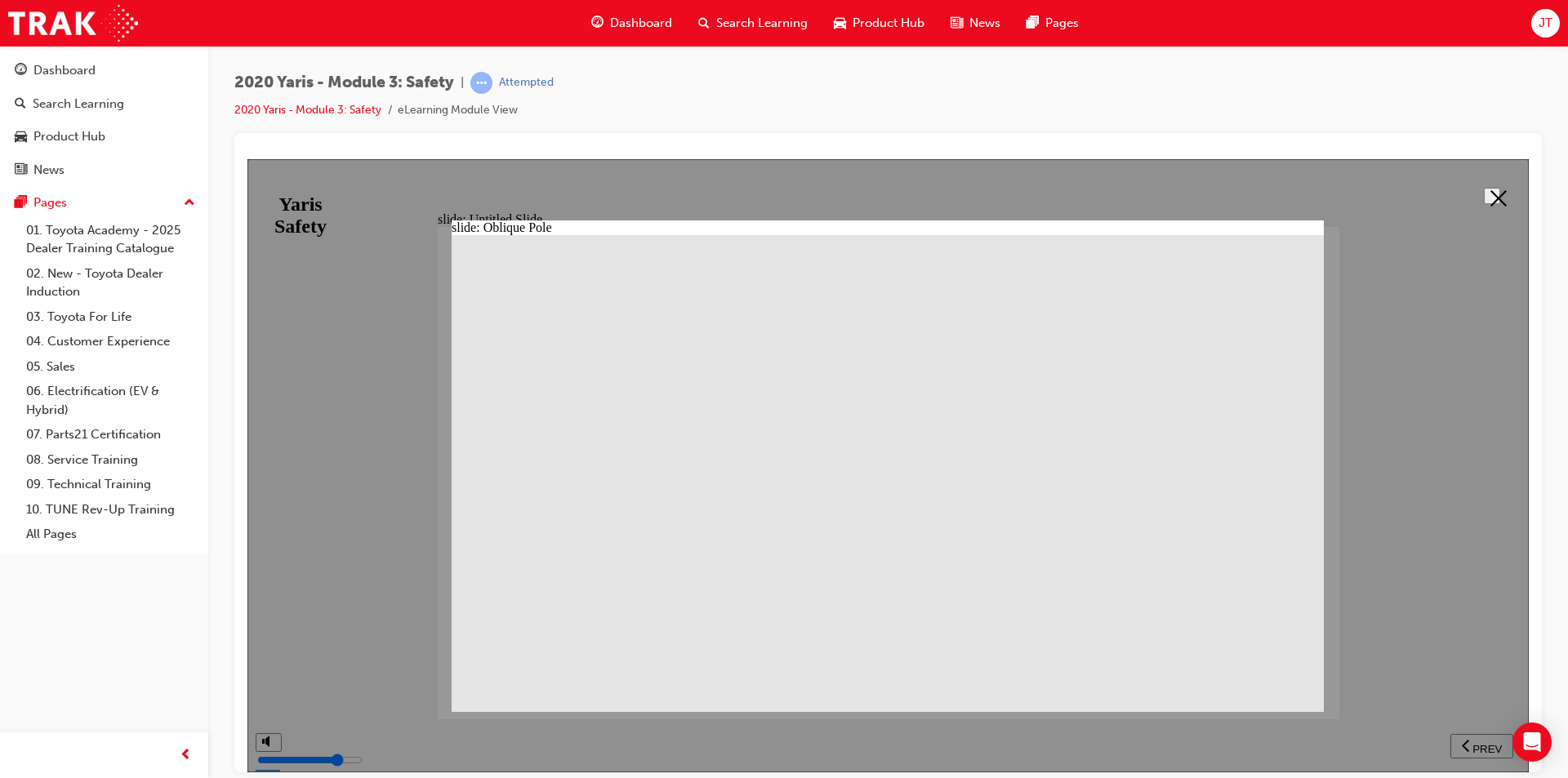
click at [1500, 188] on button at bounding box center [1492, 194] width 16 height 16
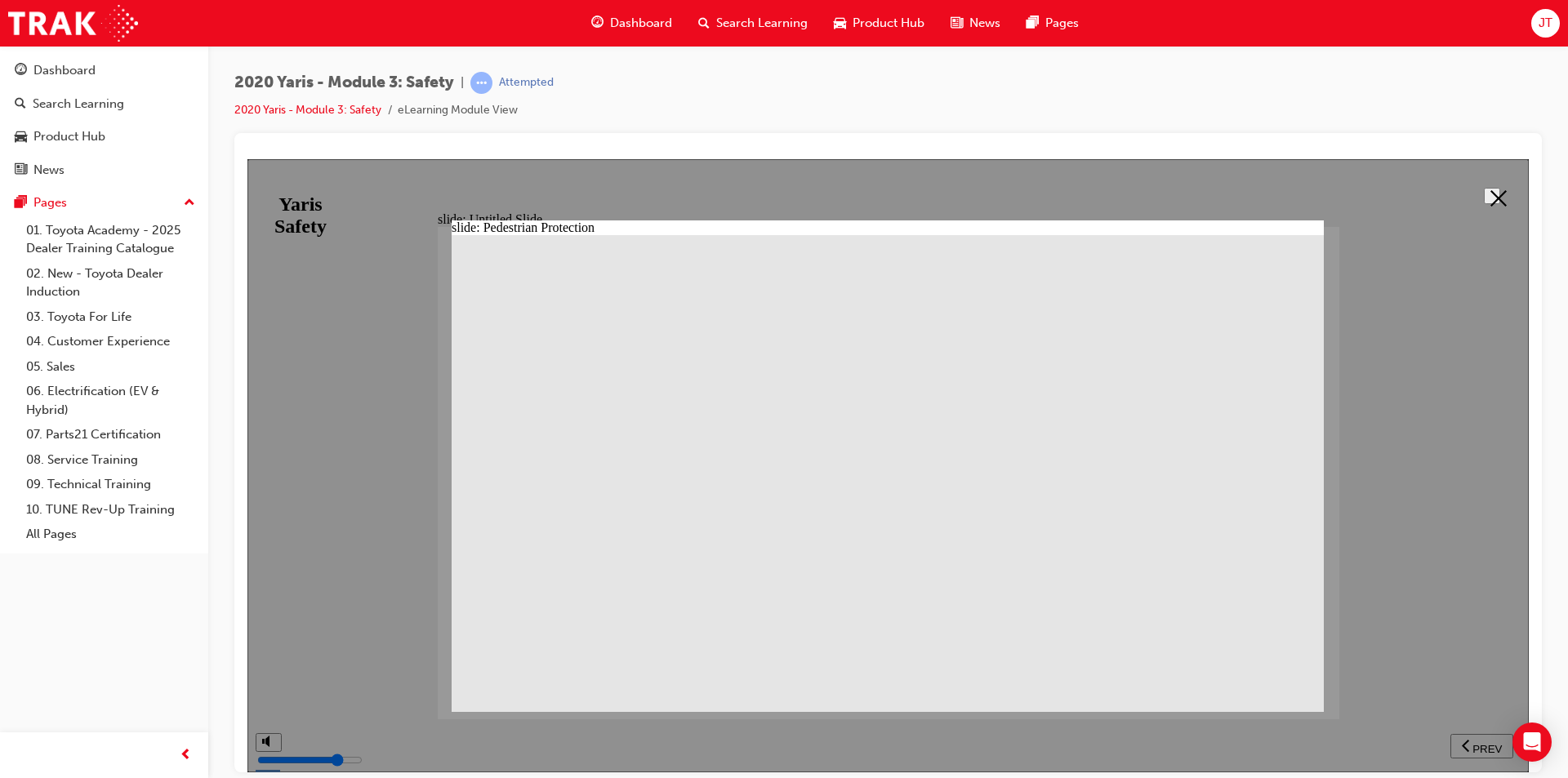
click at [1496, 204] on button at bounding box center [1492, 194] width 16 height 16
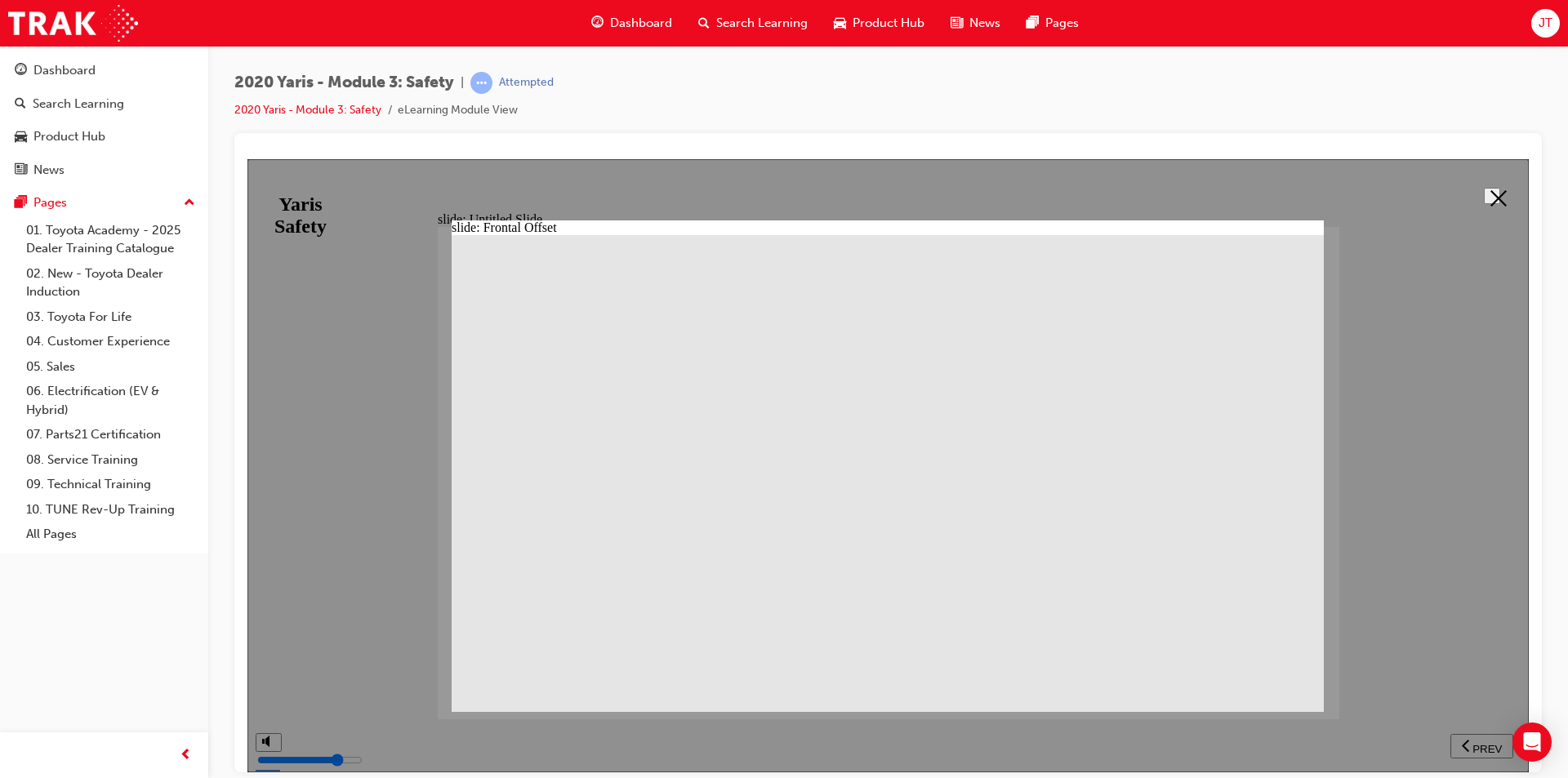
drag, startPoint x: 485, startPoint y: 340, endPoint x: 912, endPoint y: 632, distance: 517.3
click at [1496, 187] on button at bounding box center [1492, 194] width 16 height 16
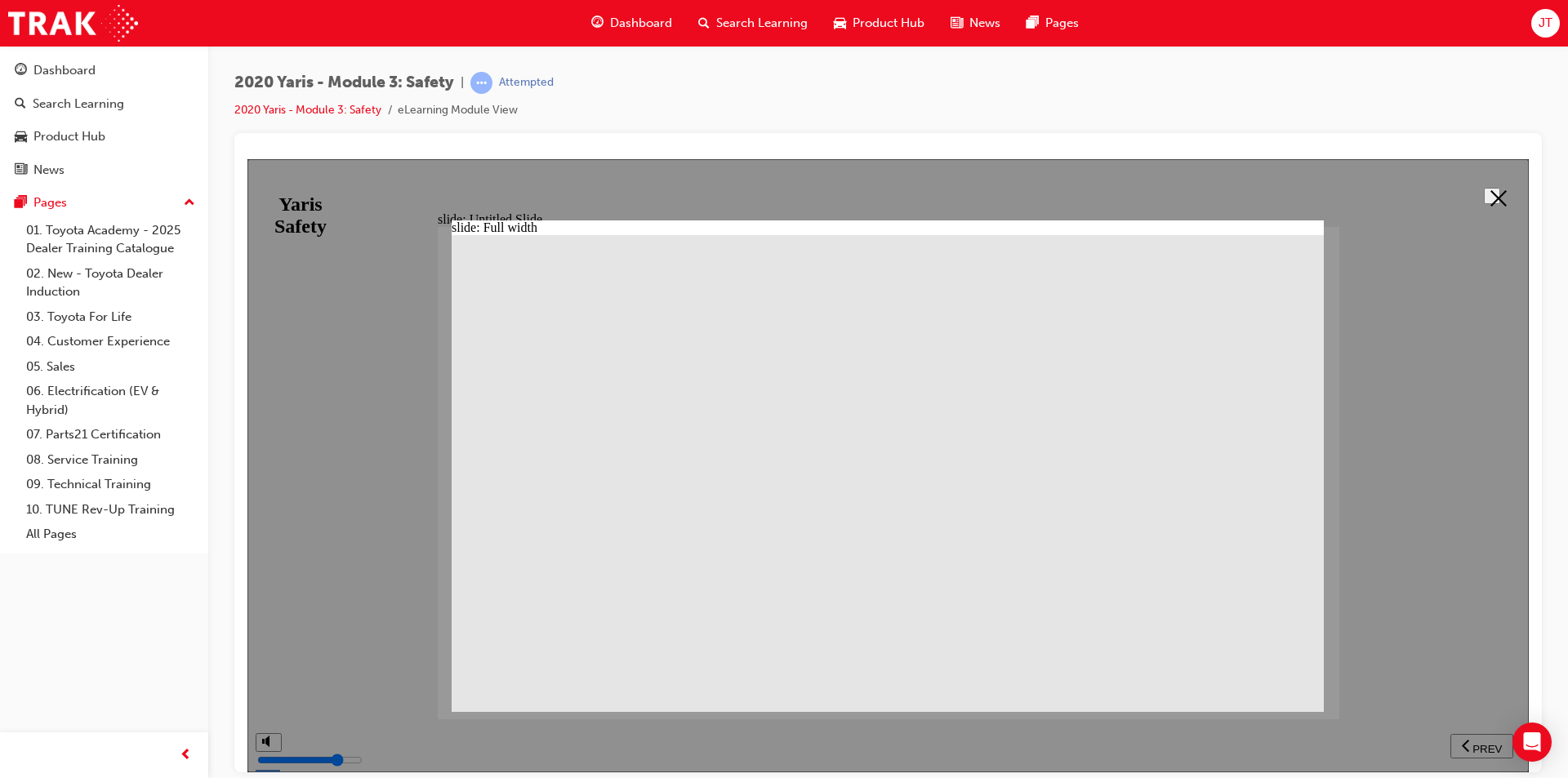
click at [1500, 189] on button at bounding box center [1492, 194] width 16 height 16
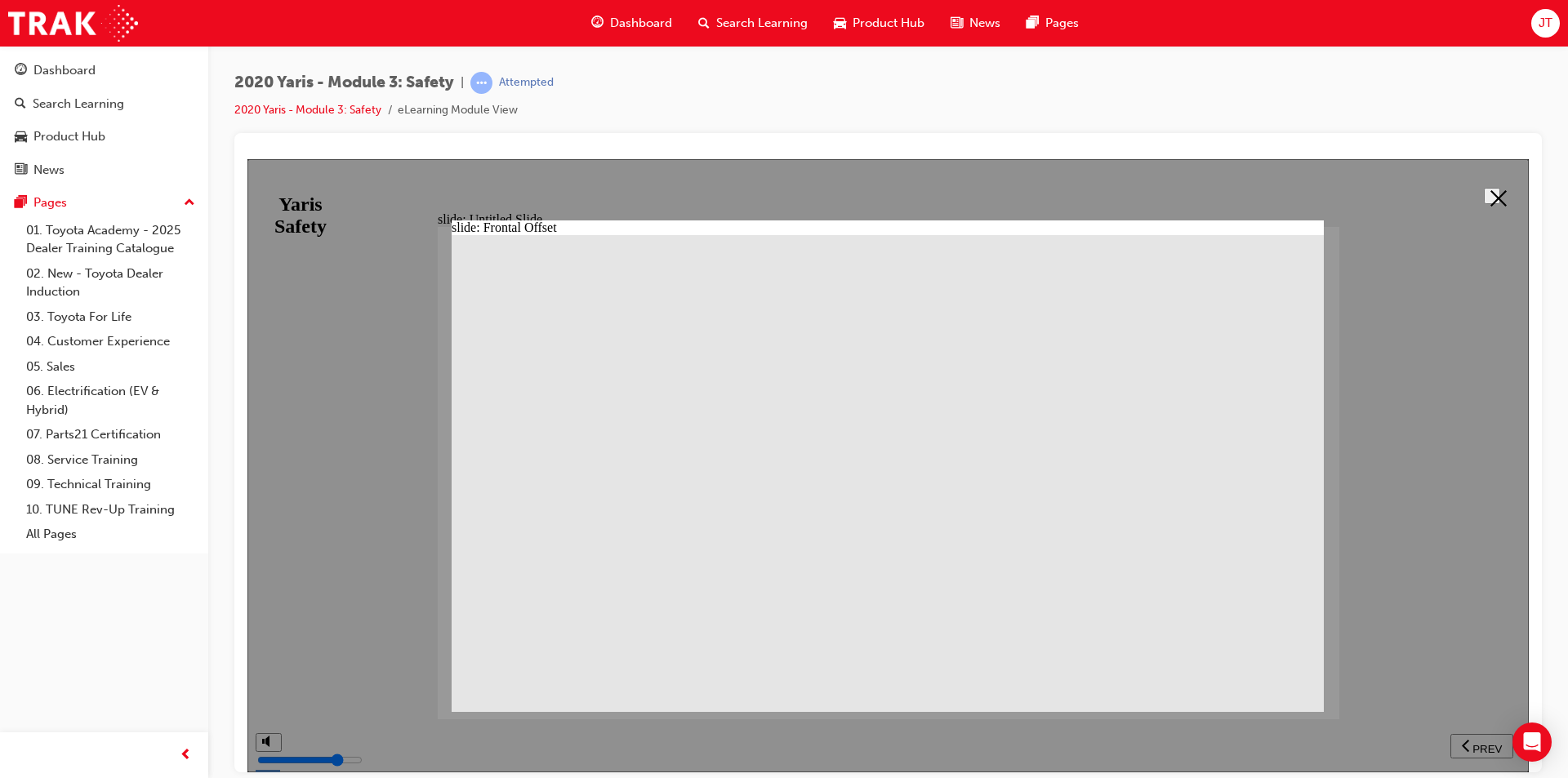
click at [1500, 187] on button at bounding box center [1492, 194] width 16 height 16
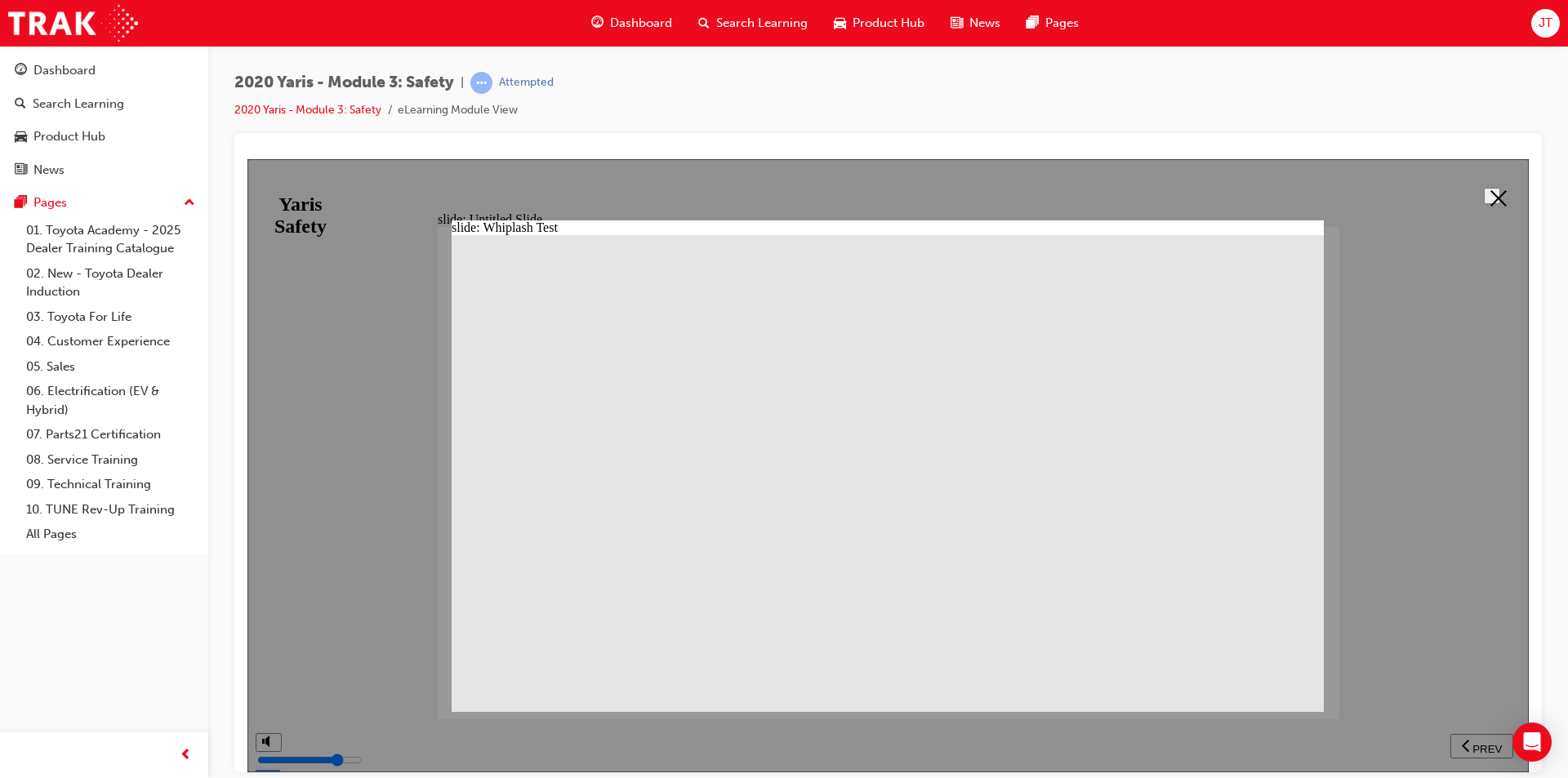
click at [1495, 202] on icon at bounding box center [1498, 197] width 16 height 16
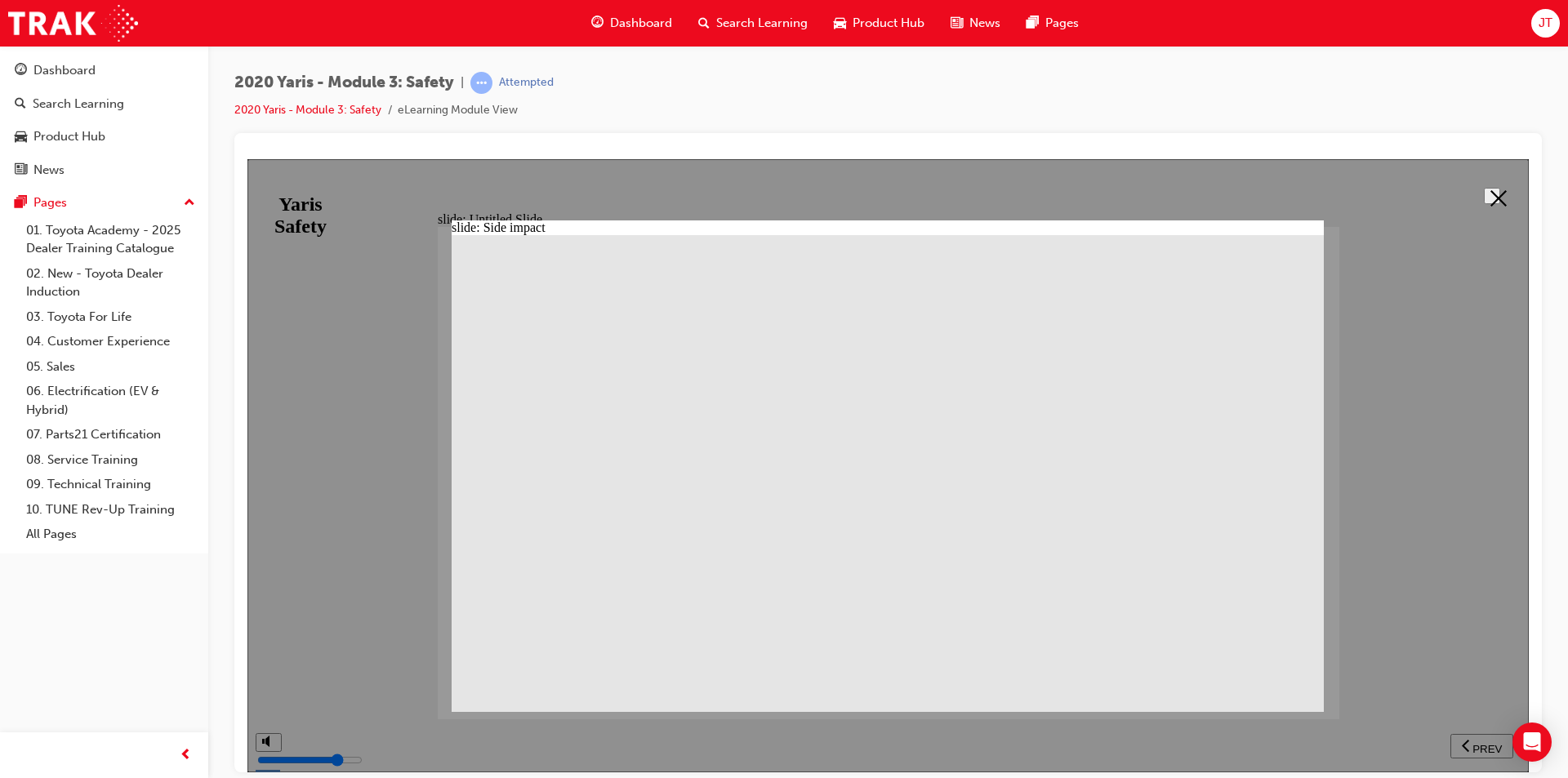
click at [1490, 189] on icon at bounding box center [1498, 197] width 16 height 16
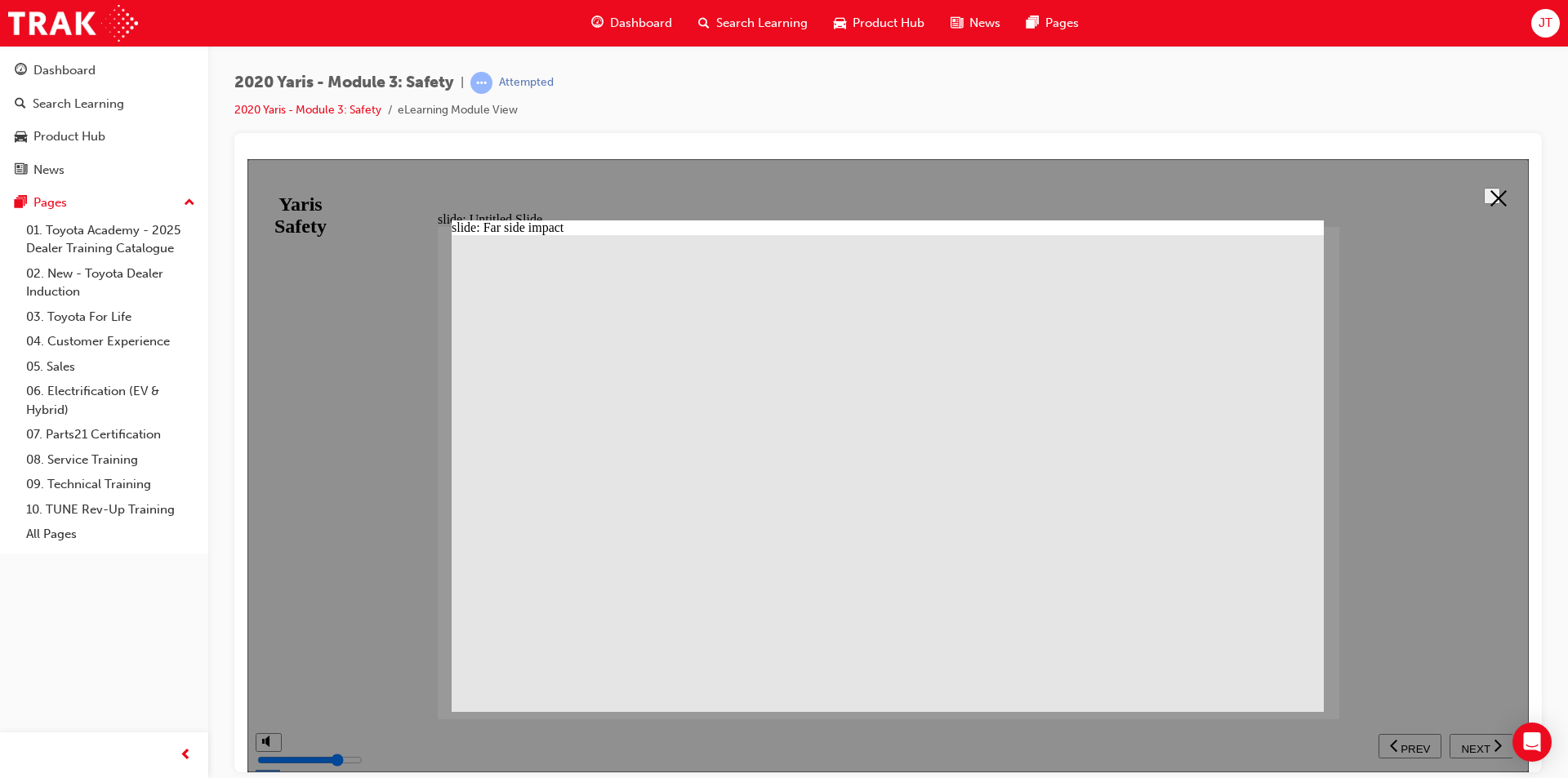
click at [1484, 204] on button at bounding box center [1492, 194] width 16 height 16
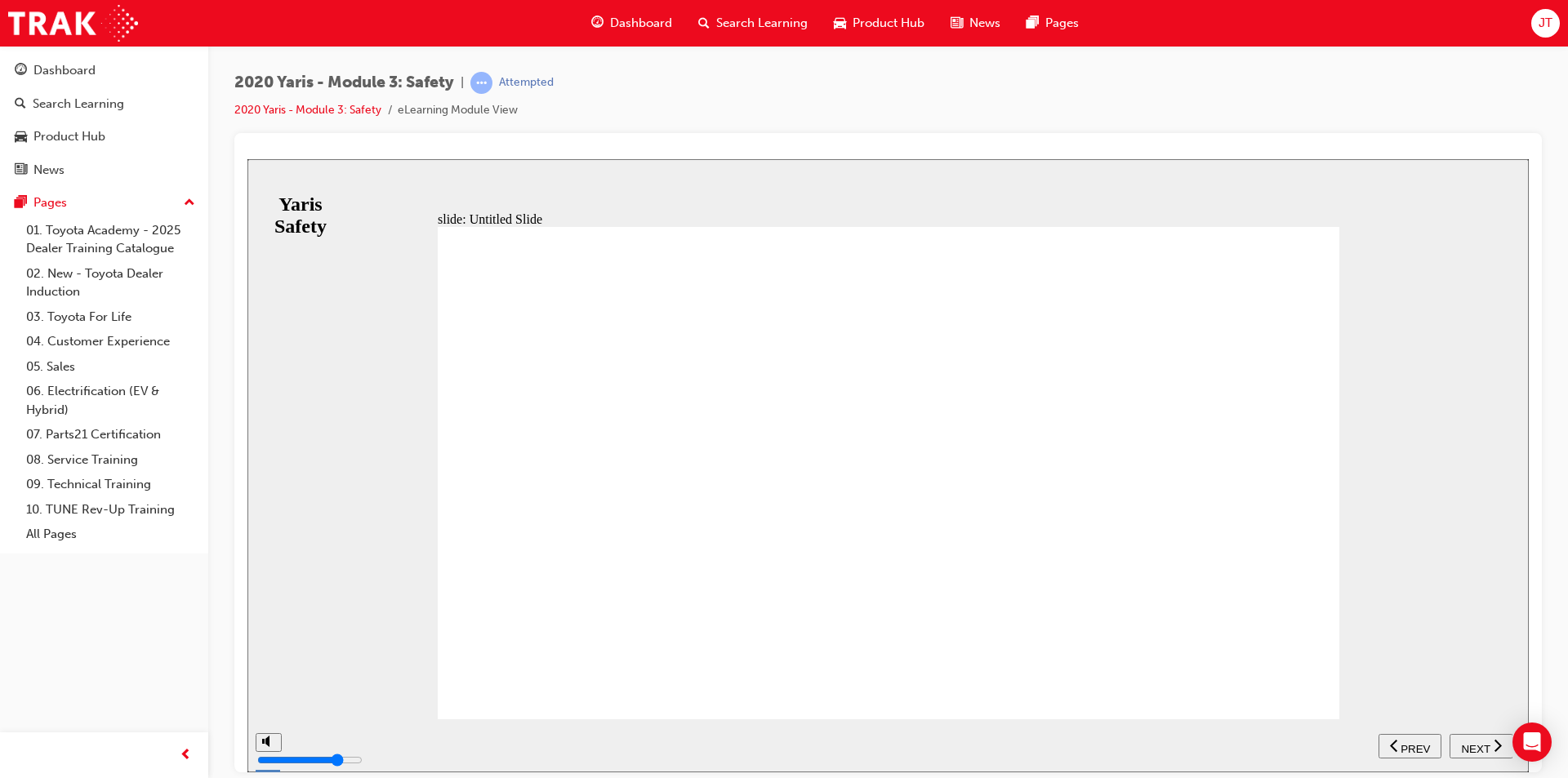
click at [1482, 742] on span "NEXT" at bounding box center [1475, 748] width 28 height 12
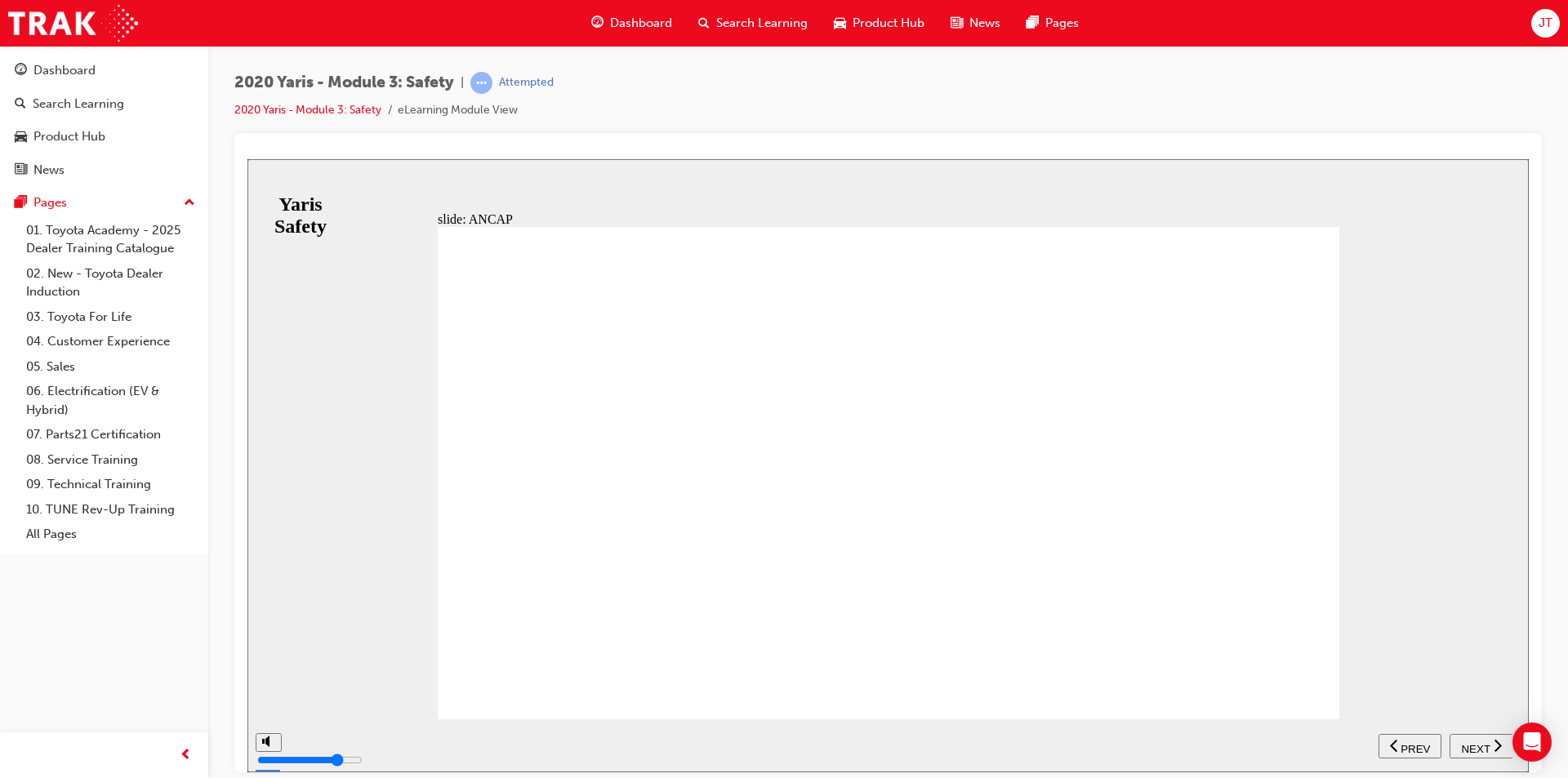
click at [1494, 747] on icon "next" at bounding box center [1498, 745] width 9 height 15
click at [1479, 751] on span "NEXT" at bounding box center [1475, 748] width 28 height 12
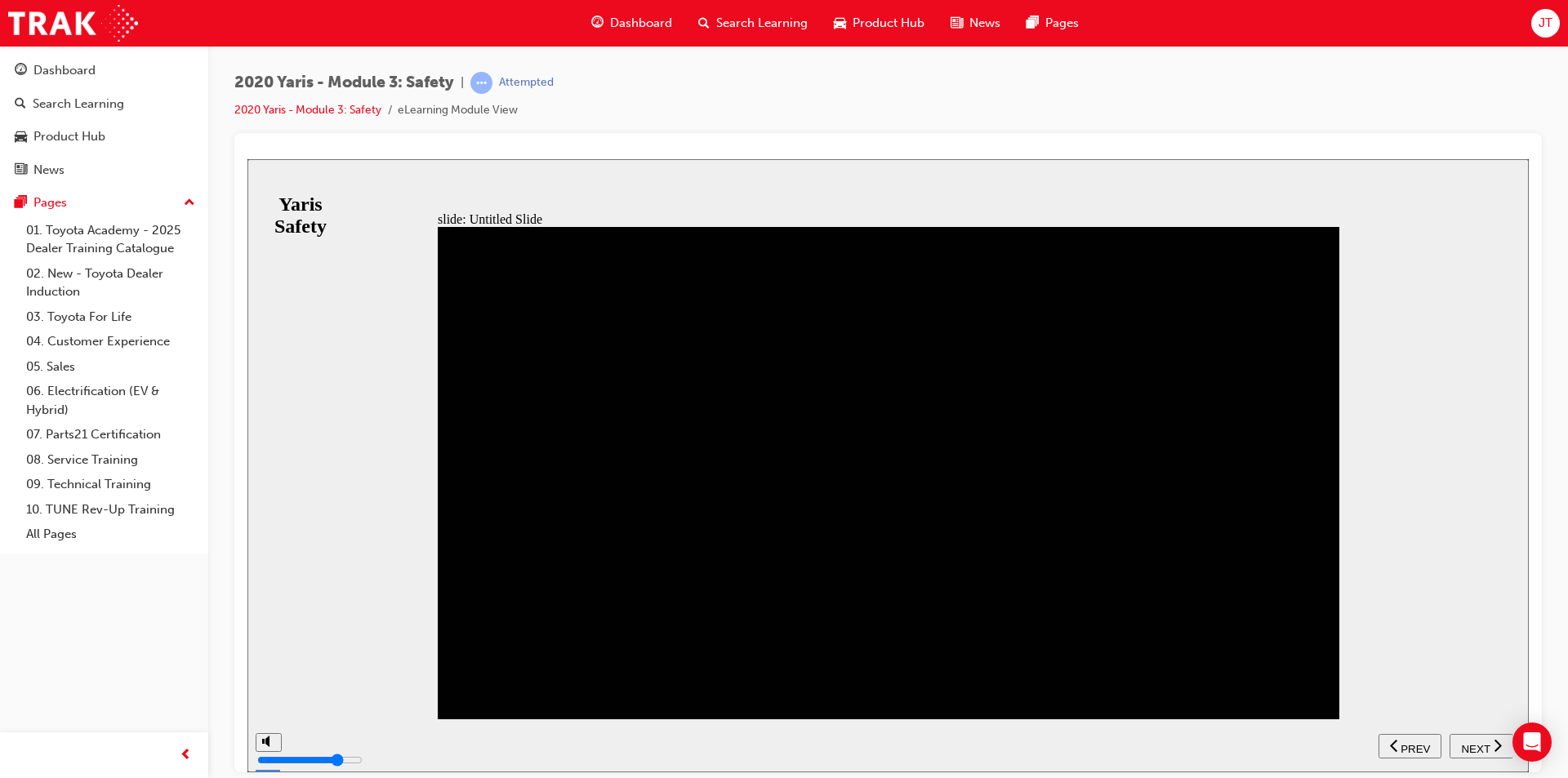
click at [1405, 744] on span "PREV" at bounding box center [1415, 748] width 29 height 12
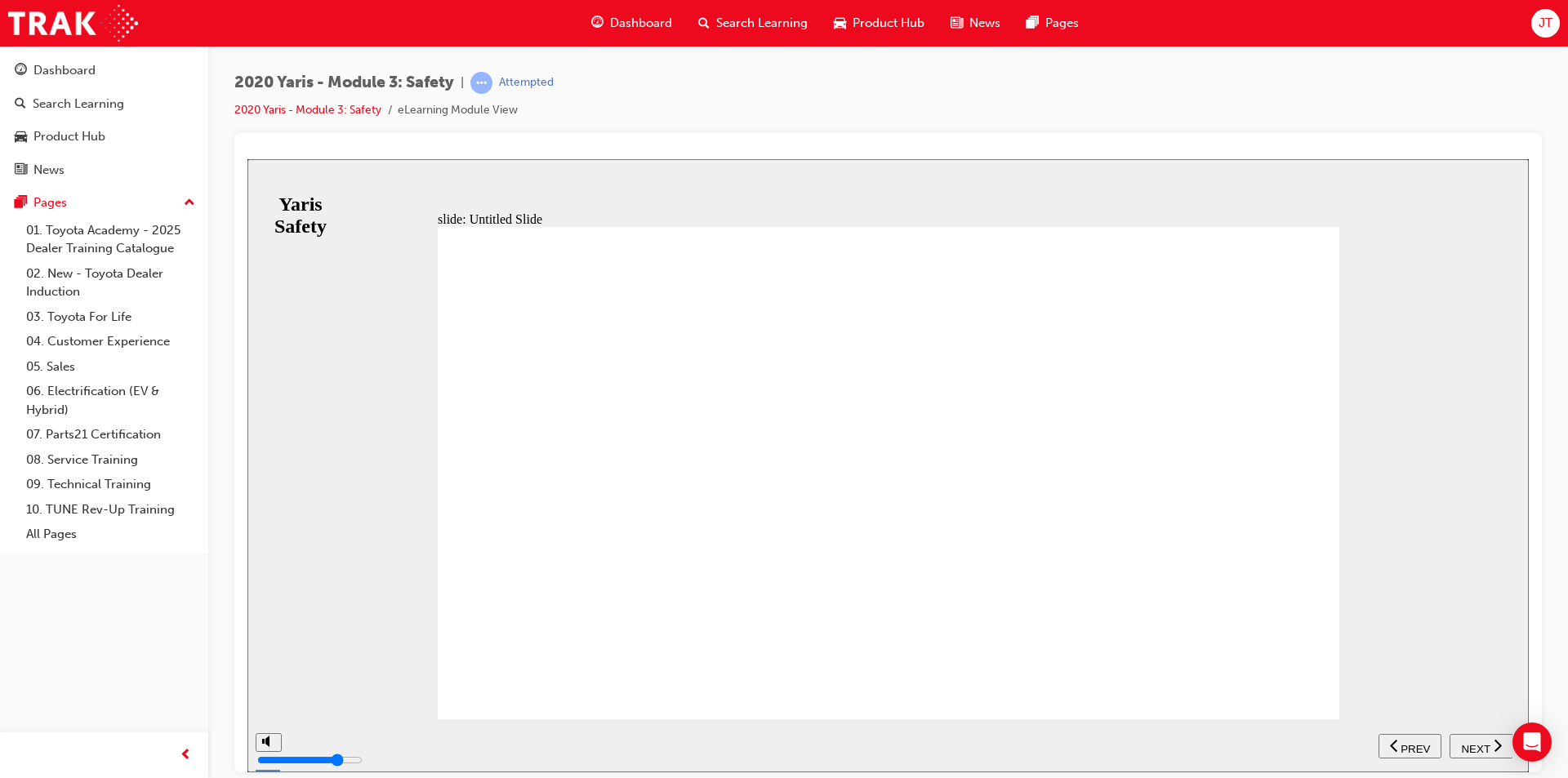
click at [1479, 742] on span "NEXT" at bounding box center [1475, 748] width 28 height 12
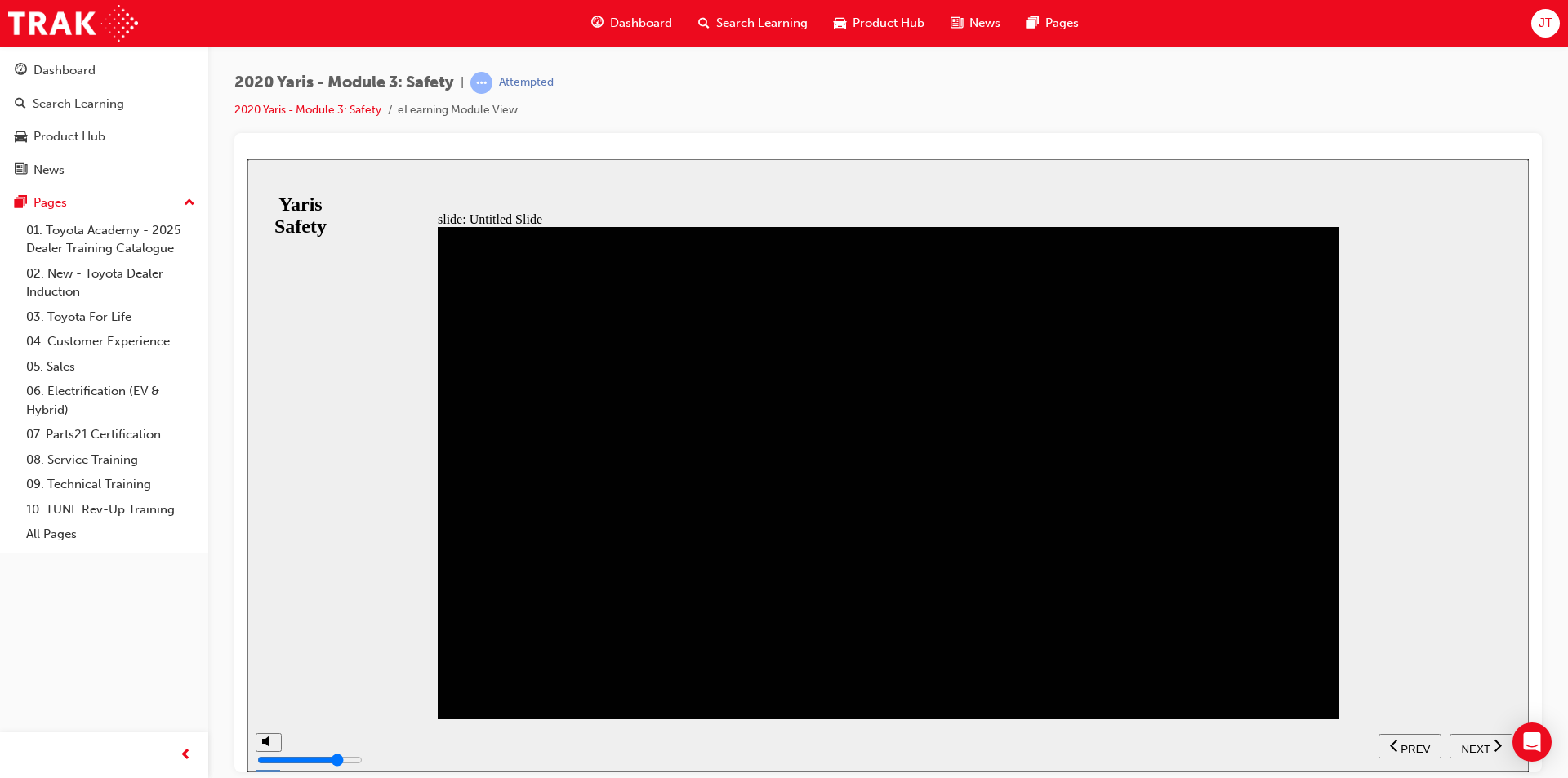
click at [1476, 748] on span "NEXT" at bounding box center [1475, 748] width 28 height 12
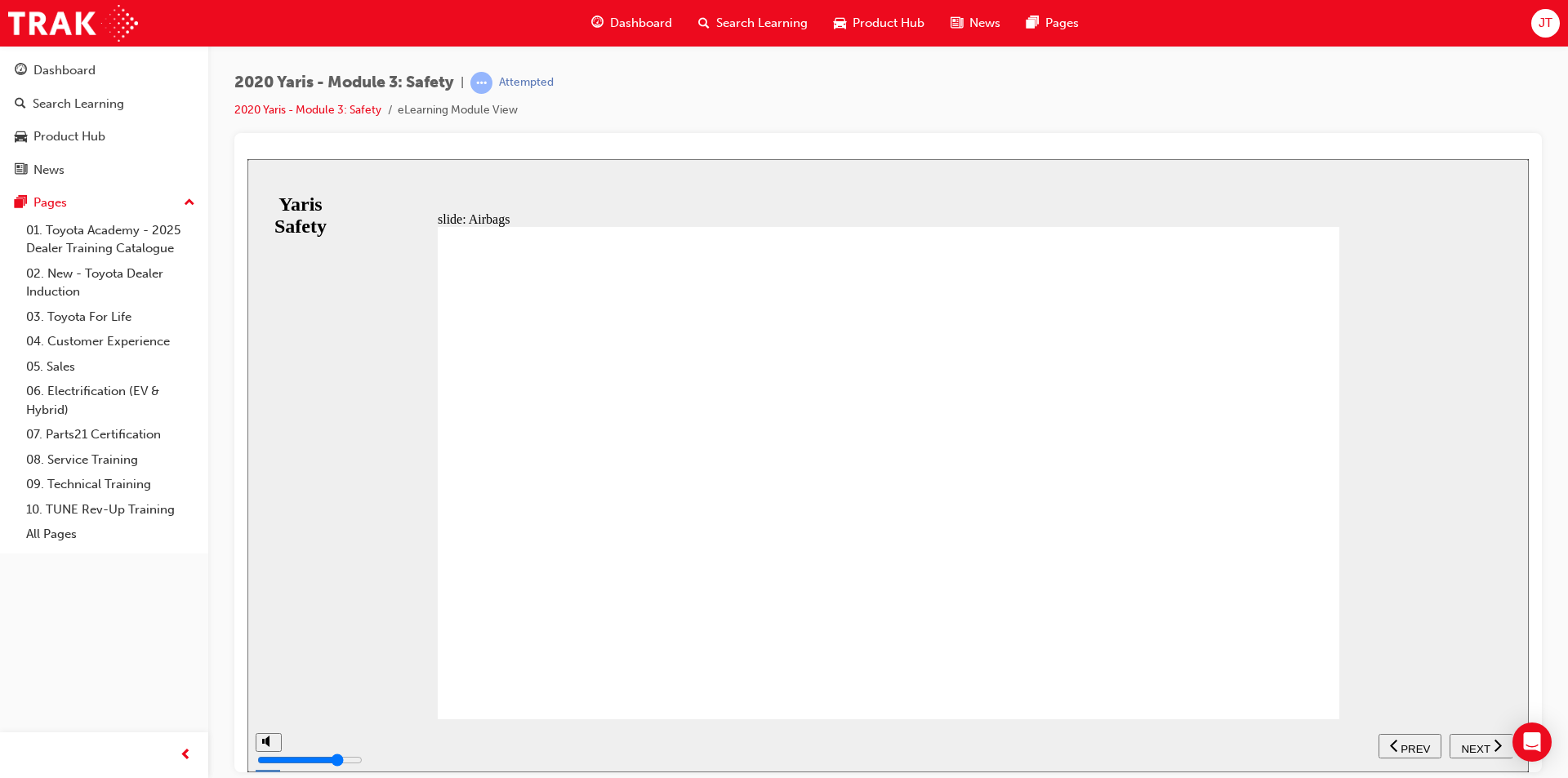
click at [1397, 748] on icon "previous" at bounding box center [1394, 745] width 9 height 15
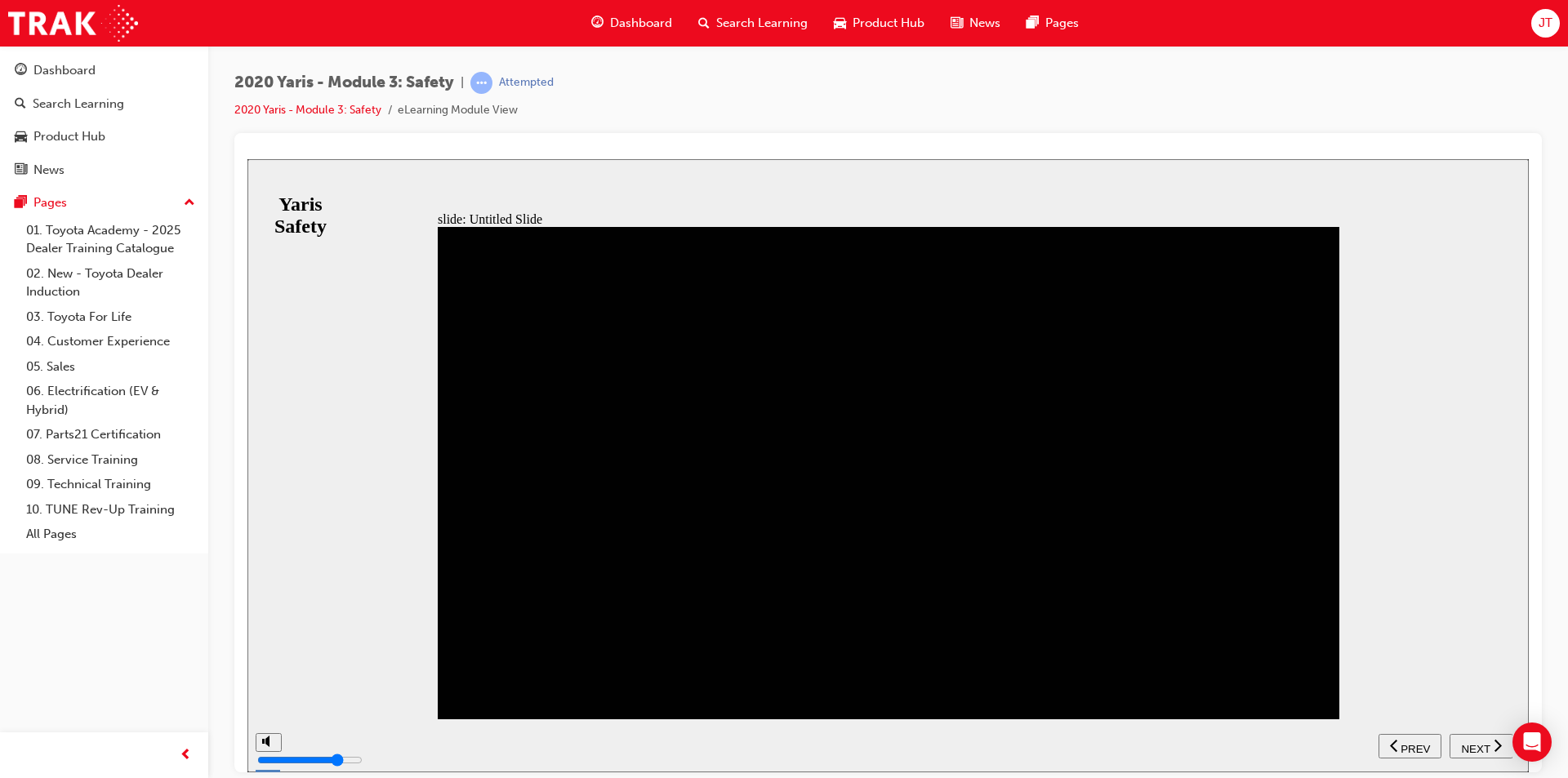
click at [1476, 736] on button "NEXT" at bounding box center [1482, 745] width 63 height 25
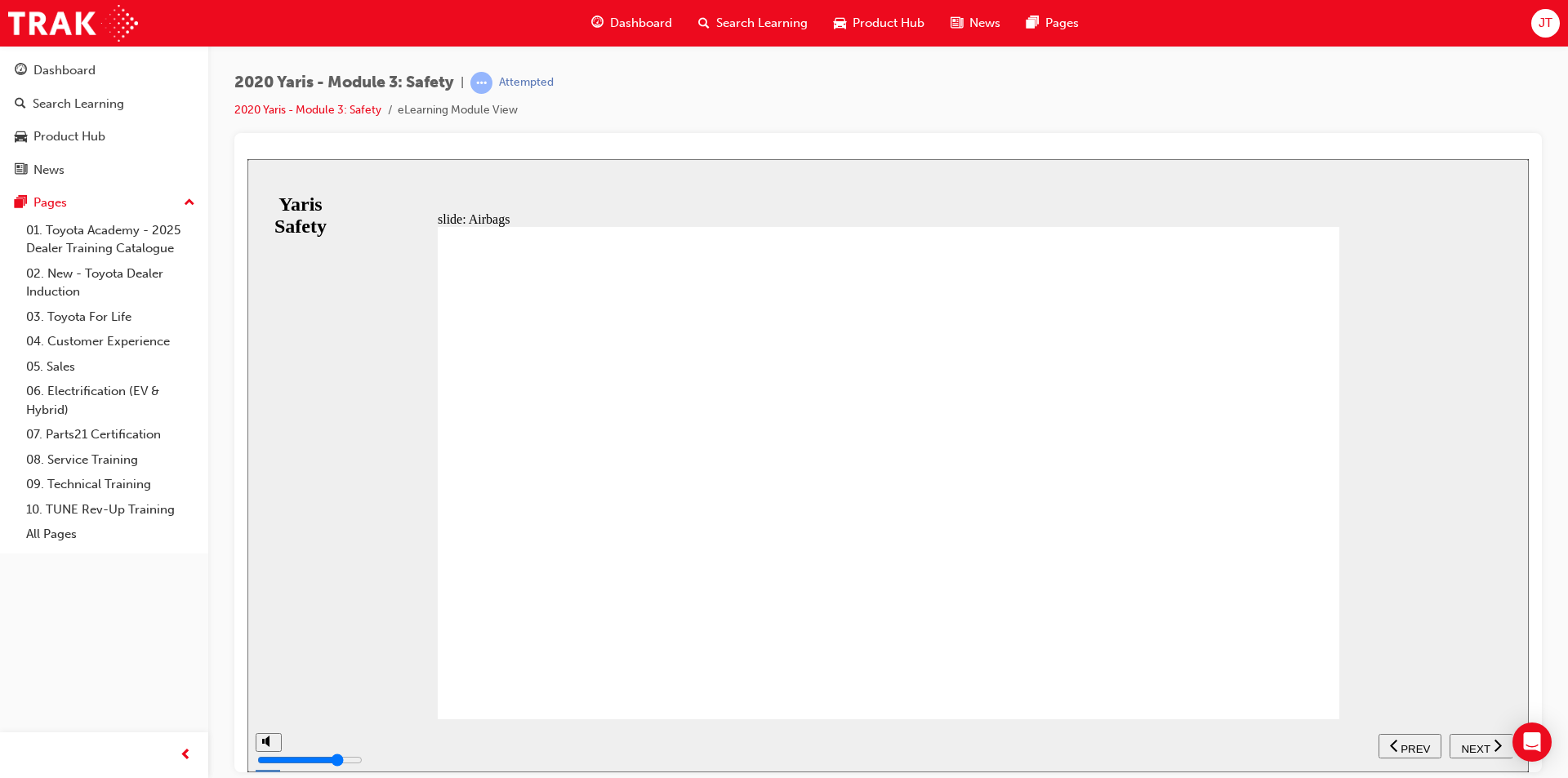
click at [1477, 753] on button "NEXT" at bounding box center [1482, 745] width 63 height 25
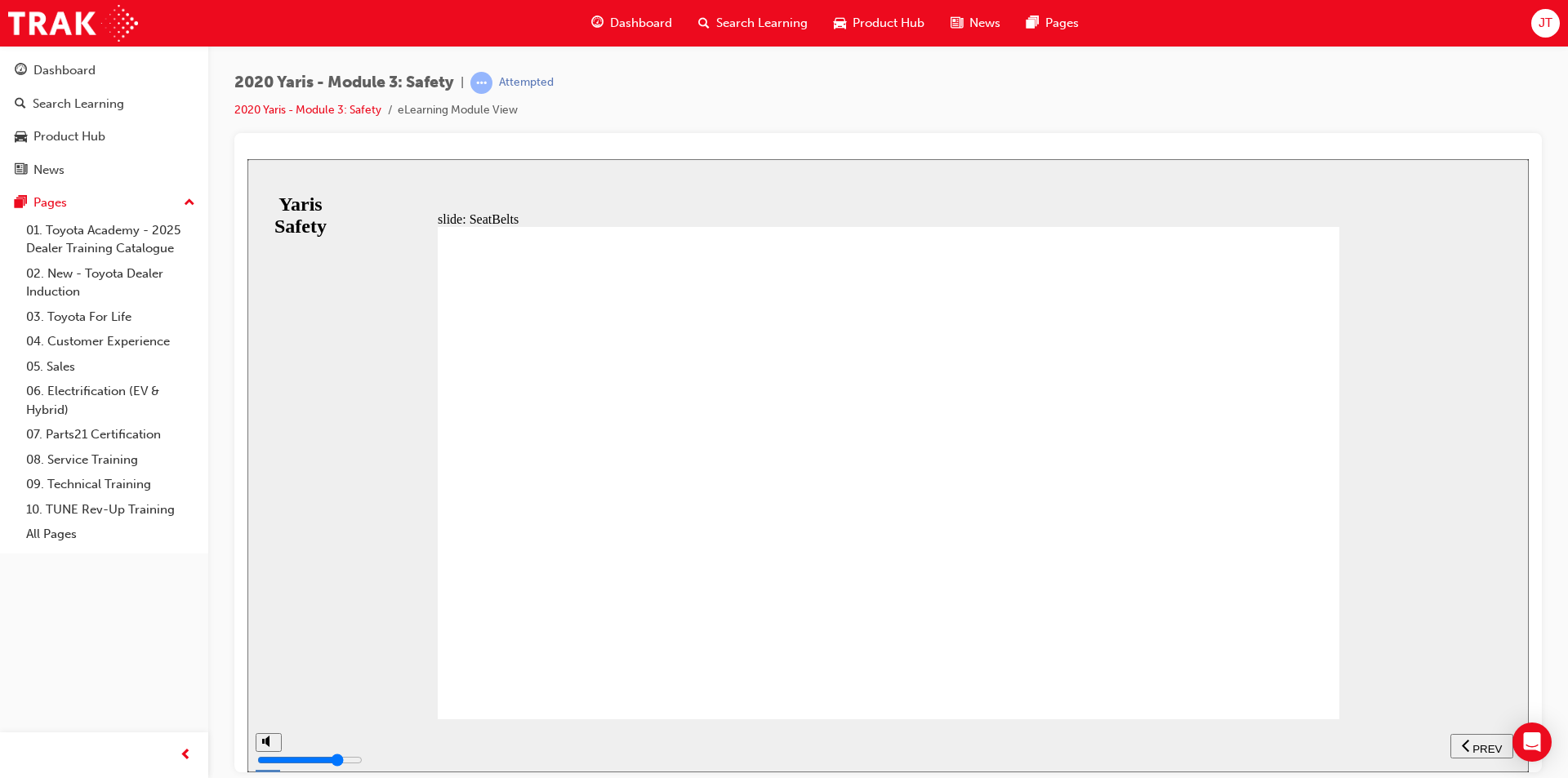
click at [1491, 746] on div "NEXT" at bounding box center [1481, 746] width 50 height 17
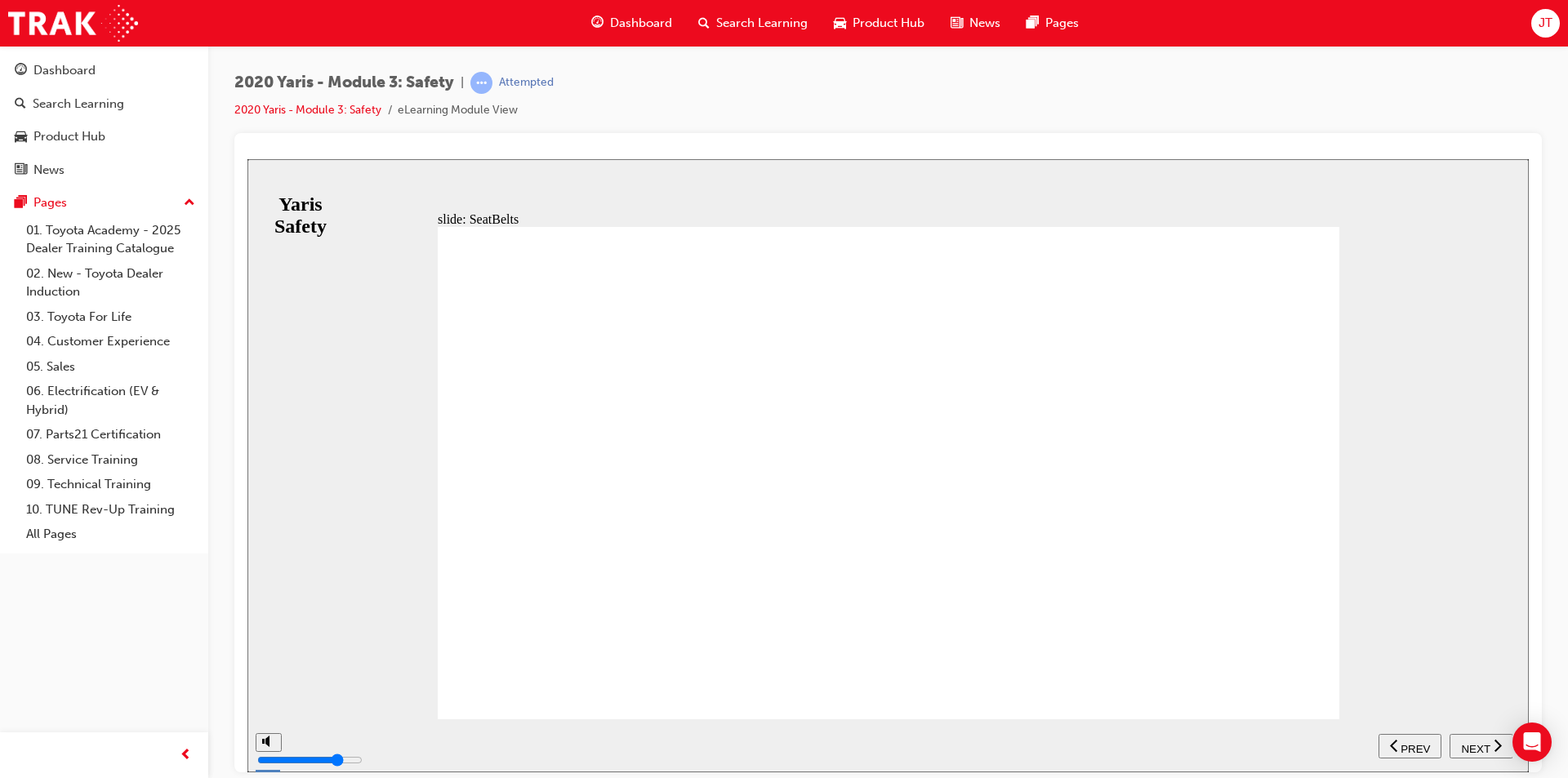
click at [1477, 754] on button "NEXT" at bounding box center [1482, 745] width 63 height 25
